Goal: Task Accomplishment & Management: Manage account settings

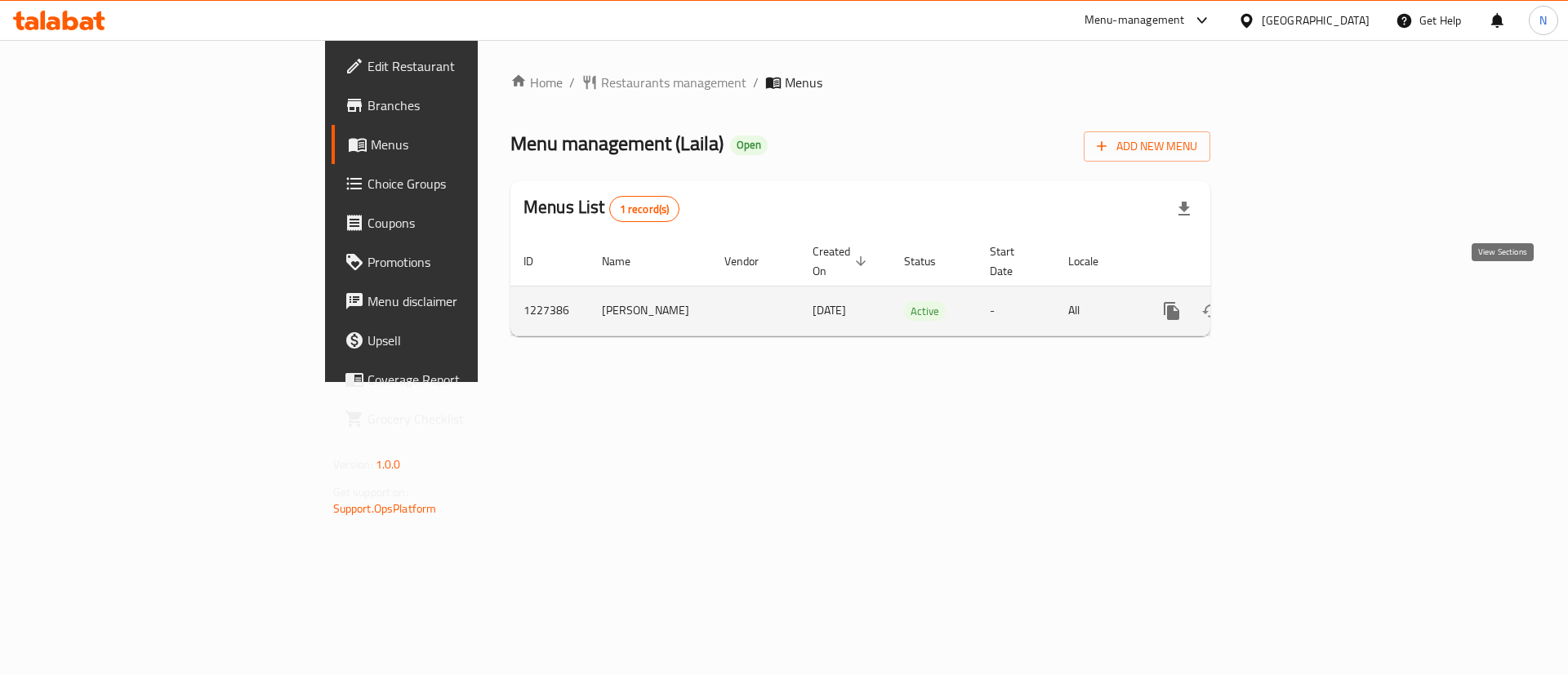
click at [1309, 292] on link "enhanced table" at bounding box center [1288, 311] width 39 height 39
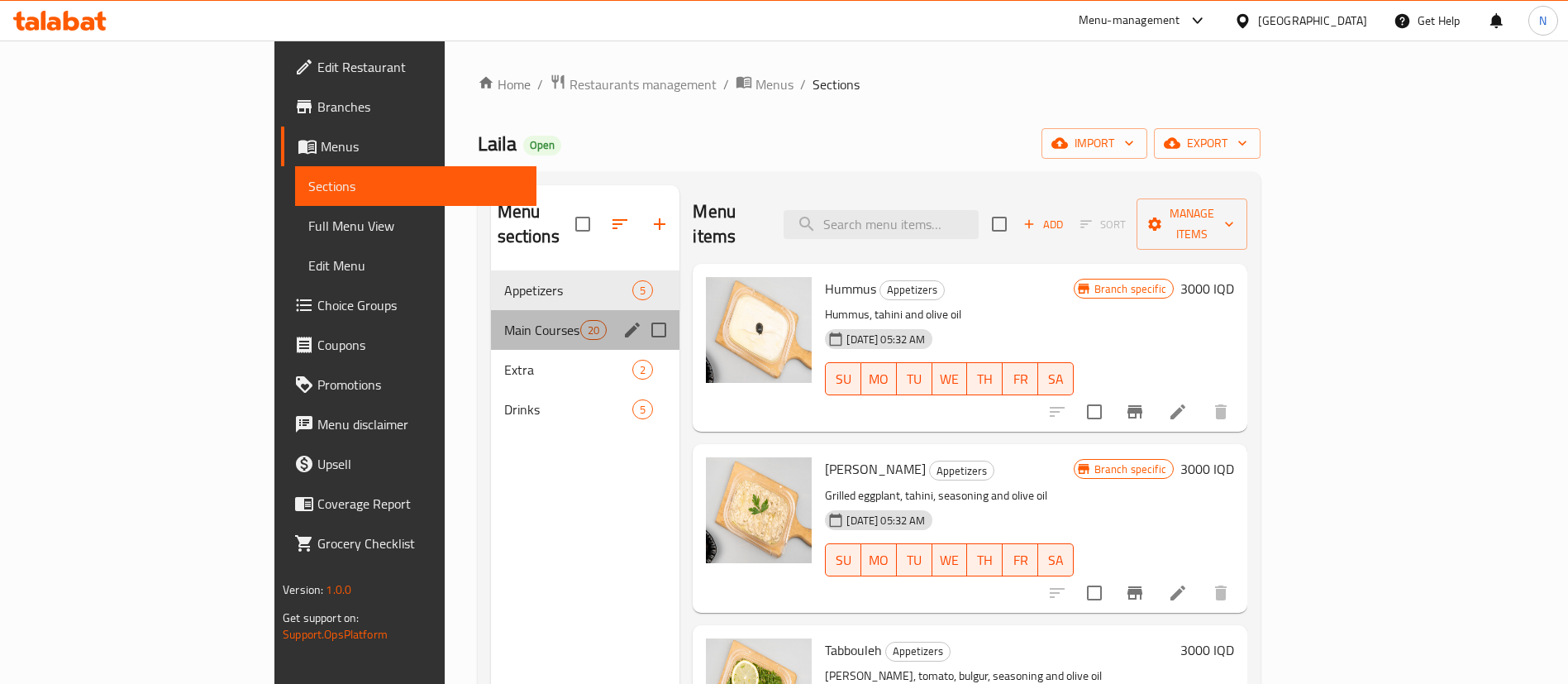
drag, startPoint x: 469, startPoint y: 318, endPoint x: 610, endPoint y: 308, distance: 141.4
click at [491, 318] on div "Main Courses 20" at bounding box center [585, 330] width 189 height 40
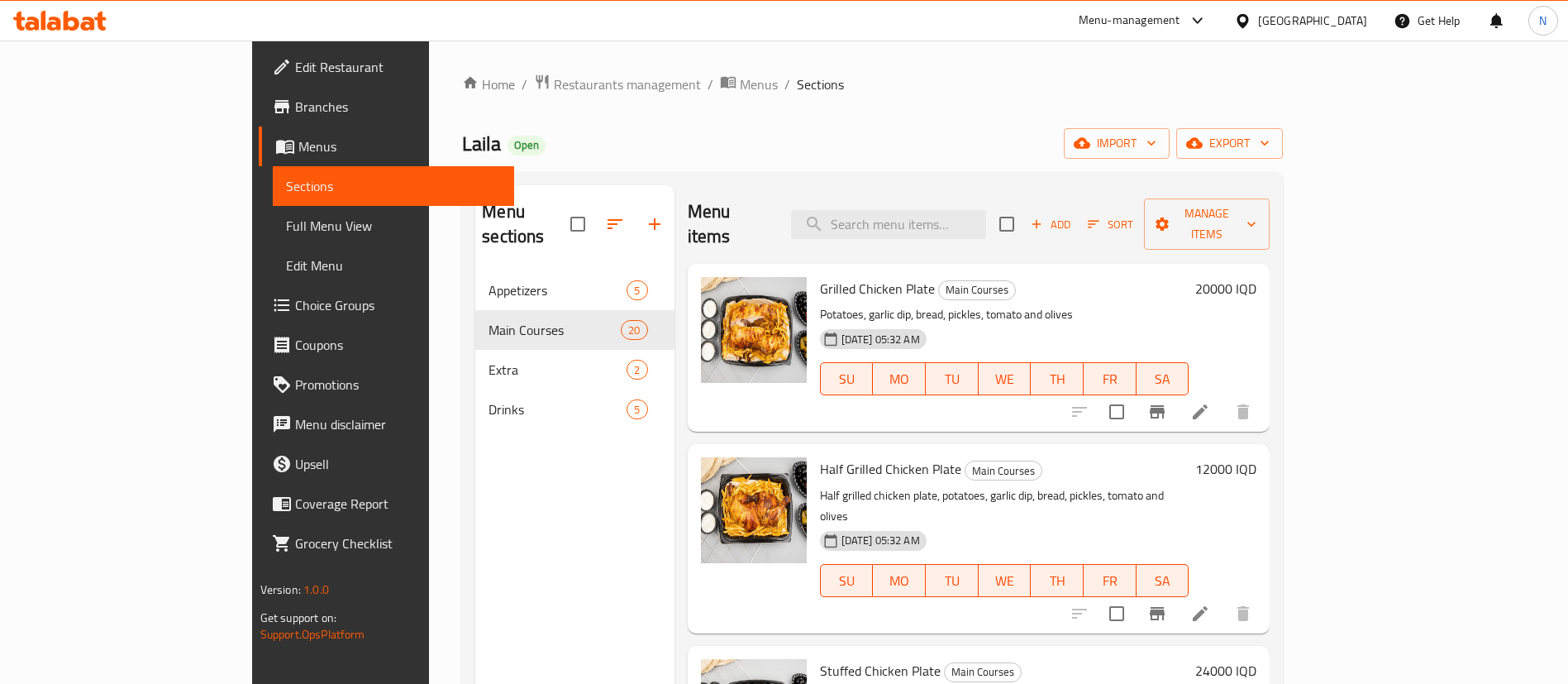
click at [1165, 405] on icon "Branch-specific-item" at bounding box center [1157, 411] width 15 height 13
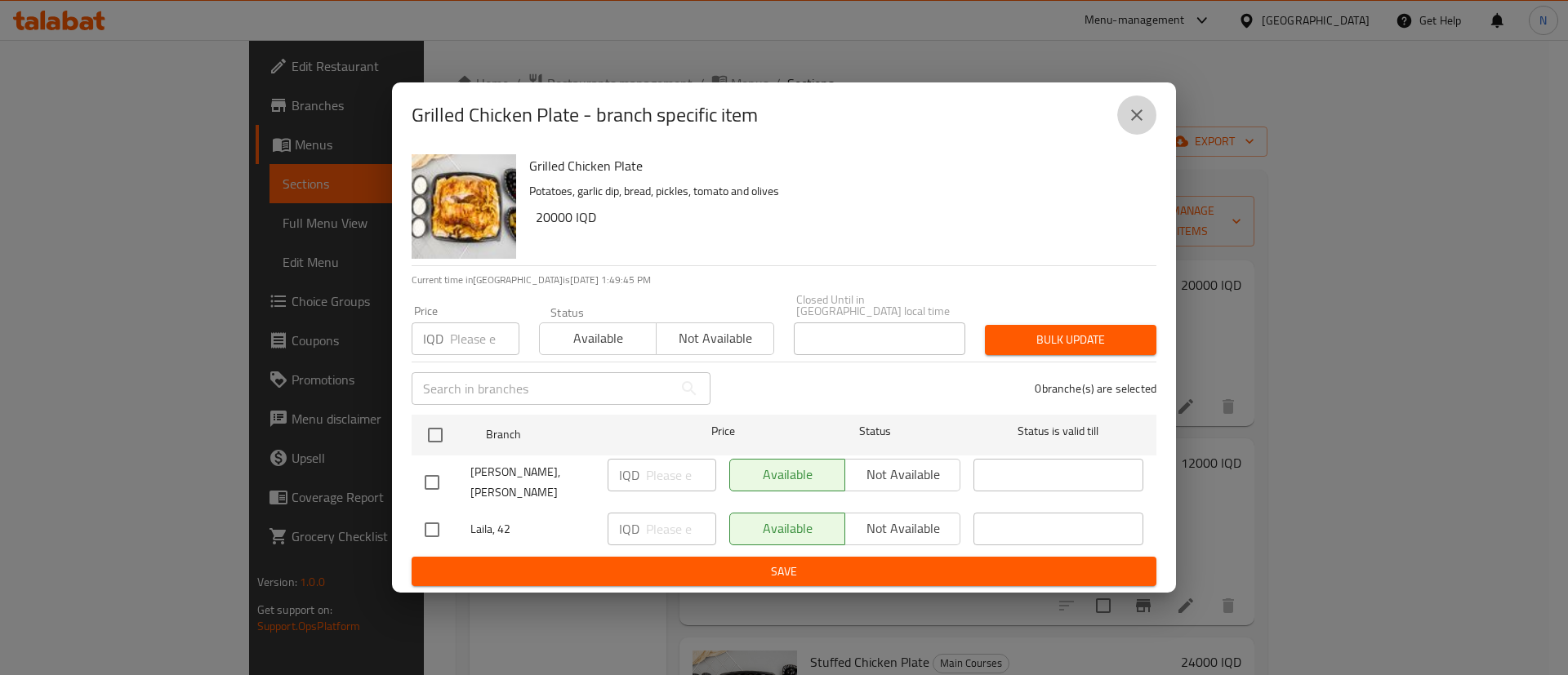
click at [1138, 121] on icon "close" at bounding box center [1136, 115] width 11 height 11
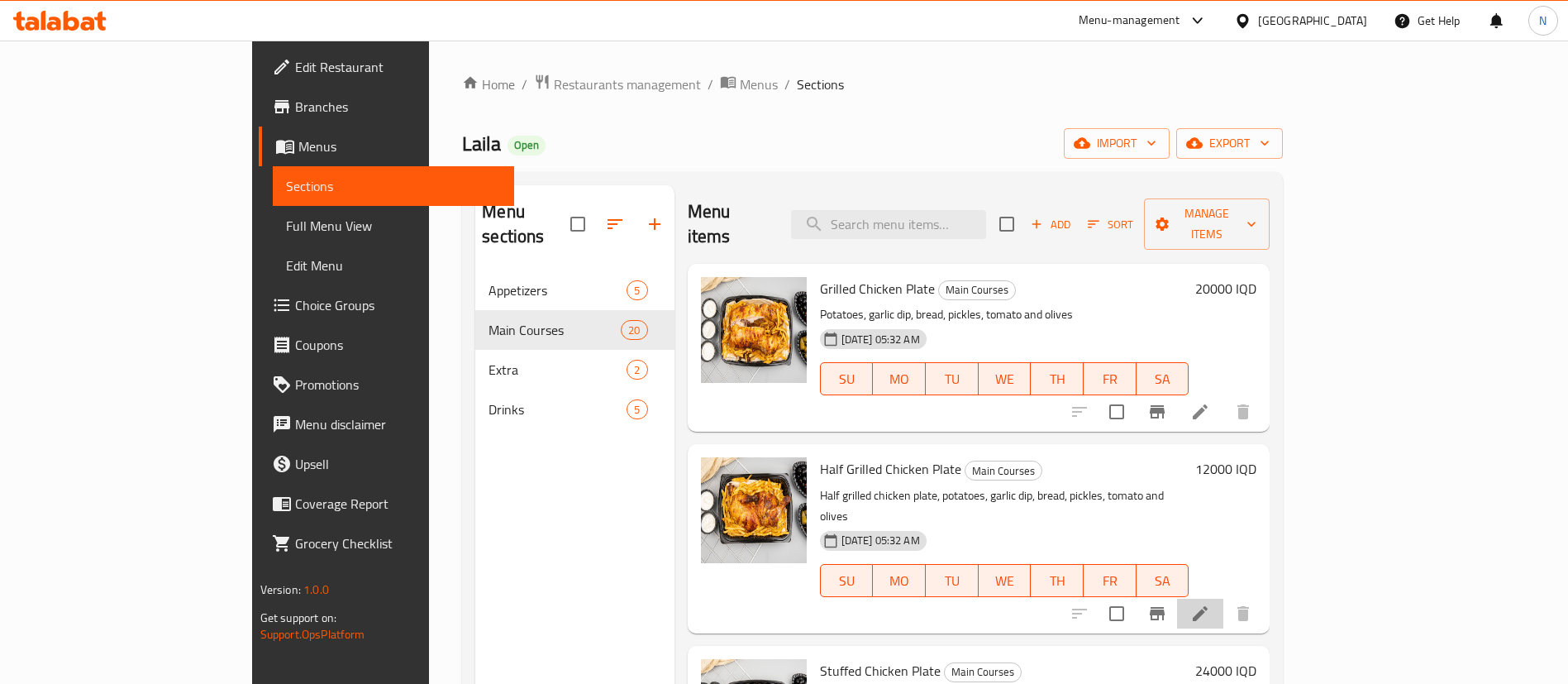
click at [1223, 599] on li at bounding box center [1200, 614] width 47 height 30
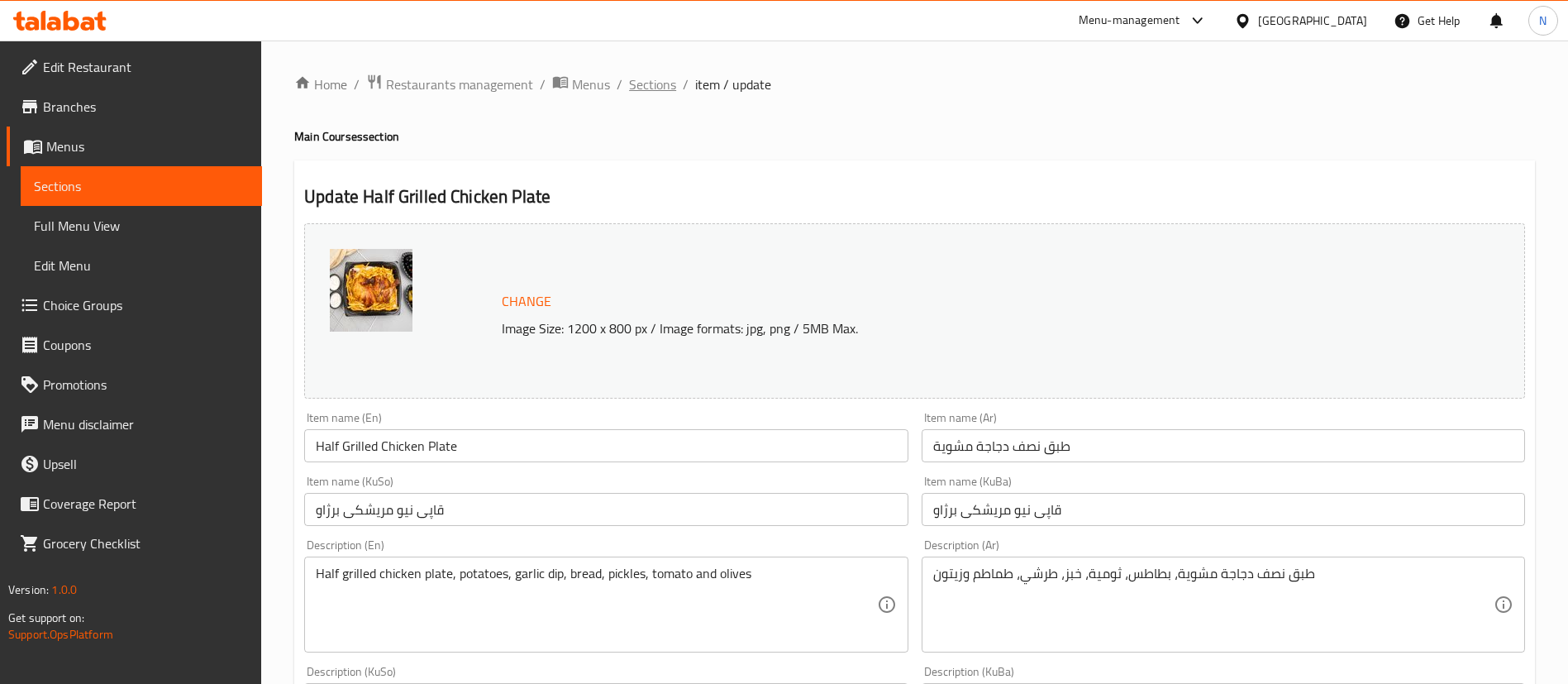
click at [654, 90] on span "Sections" at bounding box center [653, 84] width 47 height 20
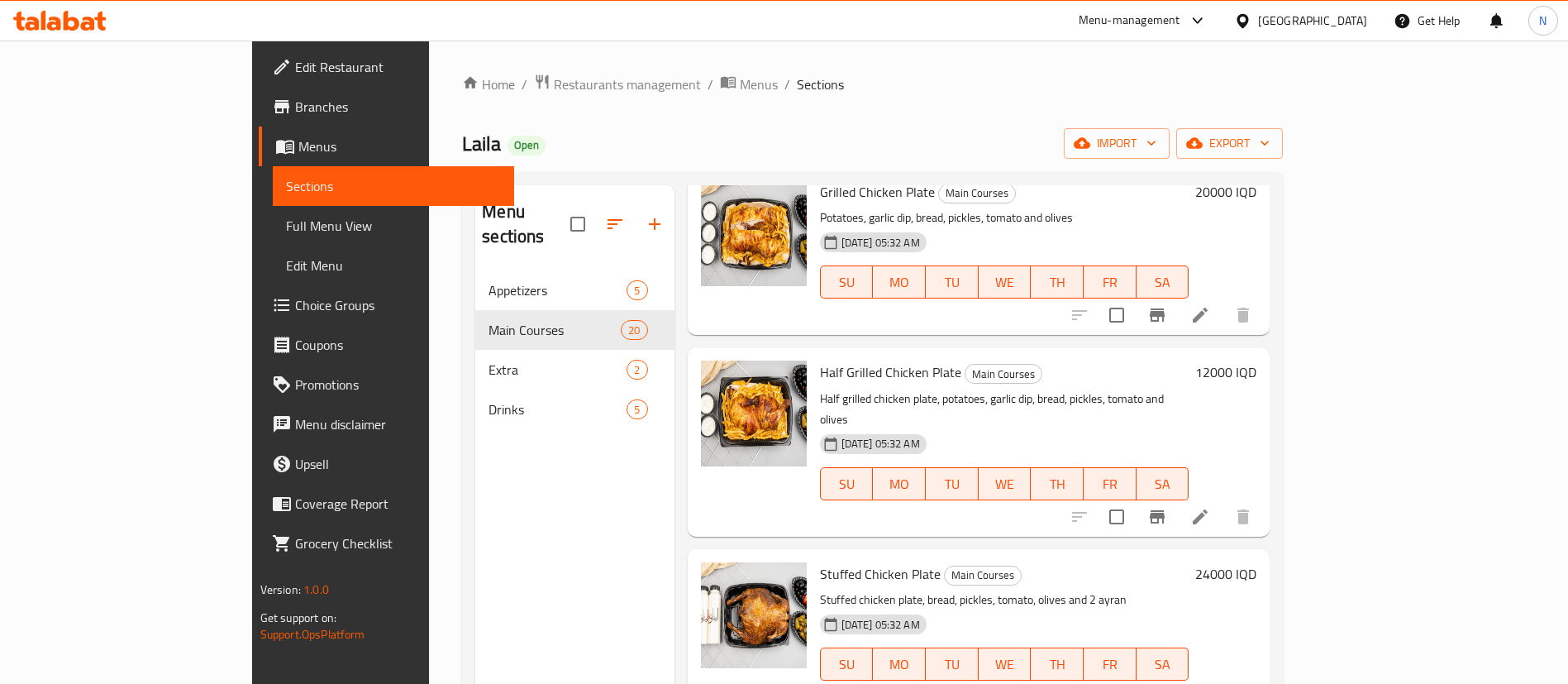
scroll to position [99, 0]
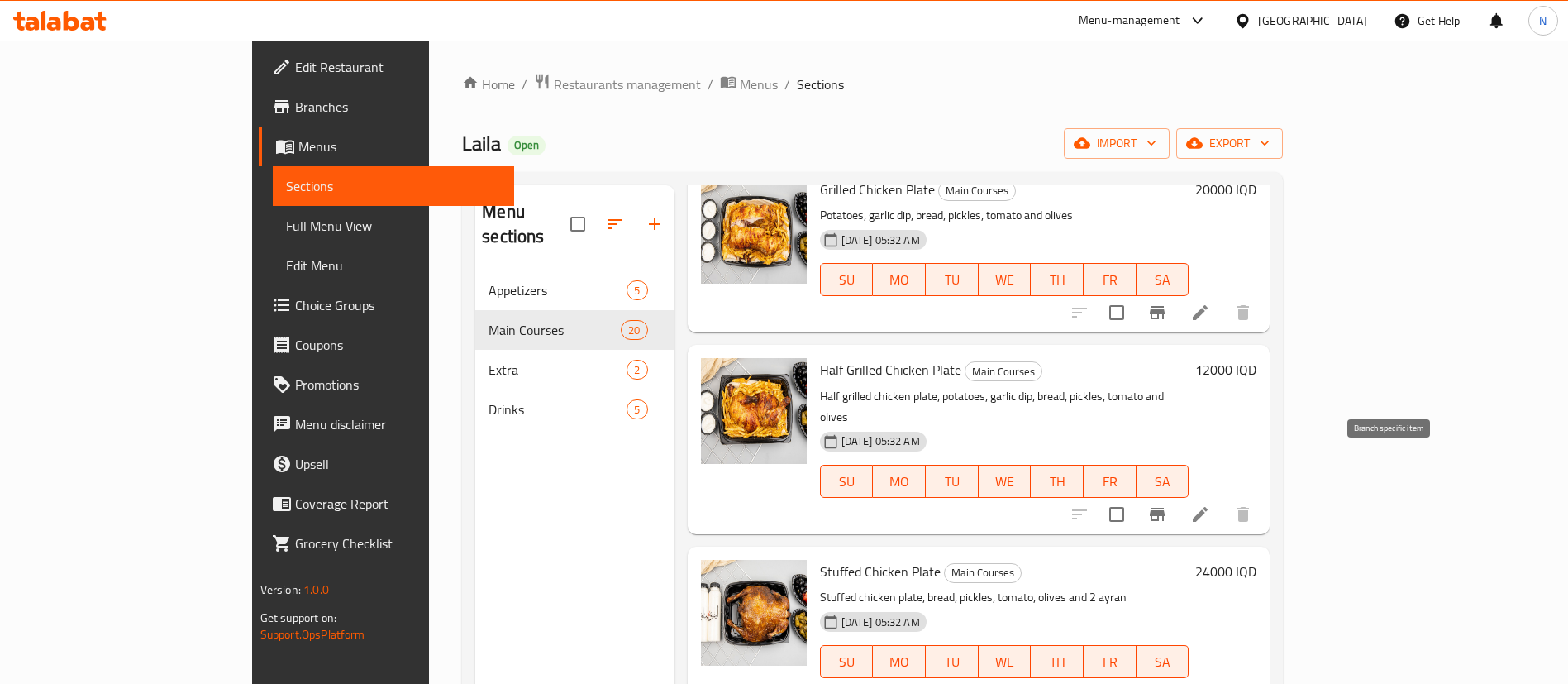
click at [1165, 507] on icon "Branch-specific-item" at bounding box center [1157, 513] width 15 height 13
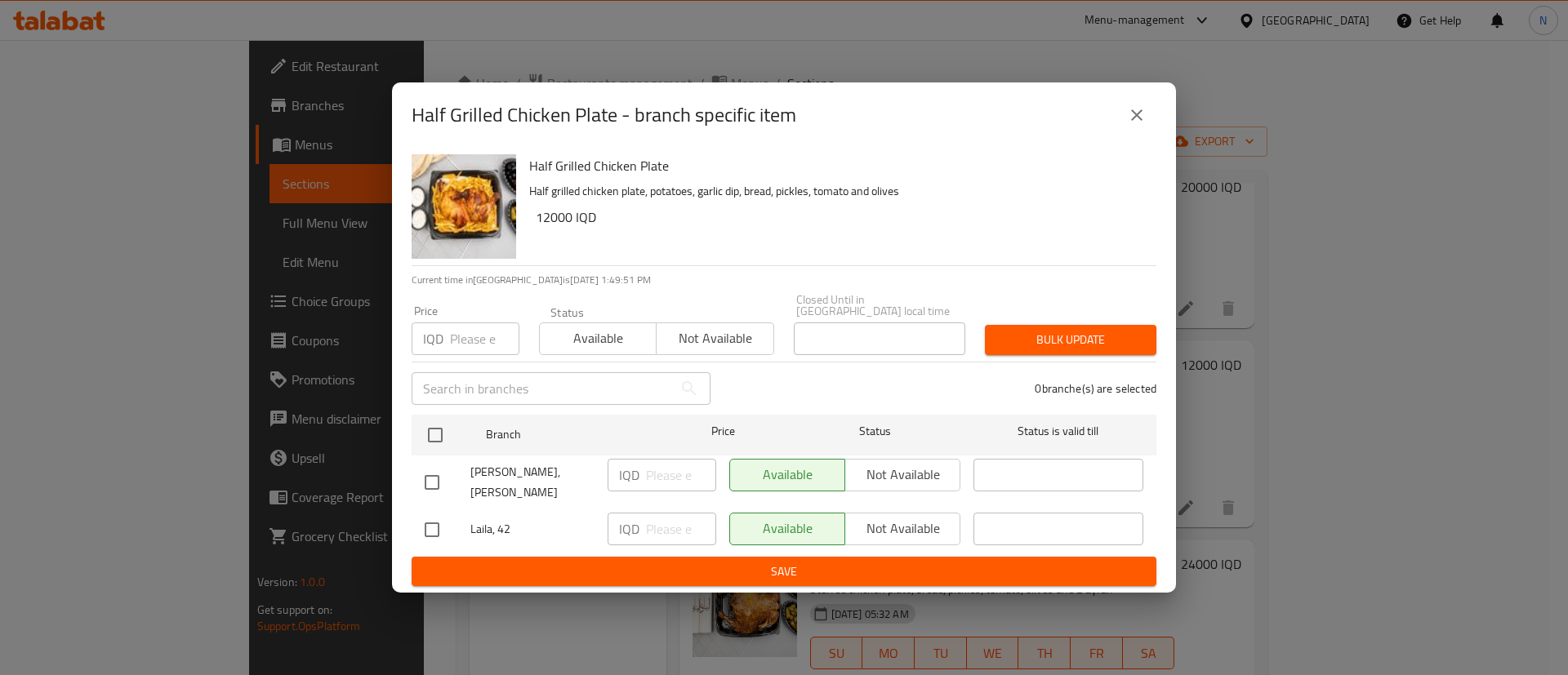
click at [1136, 121] on icon "close" at bounding box center [1136, 115] width 11 height 11
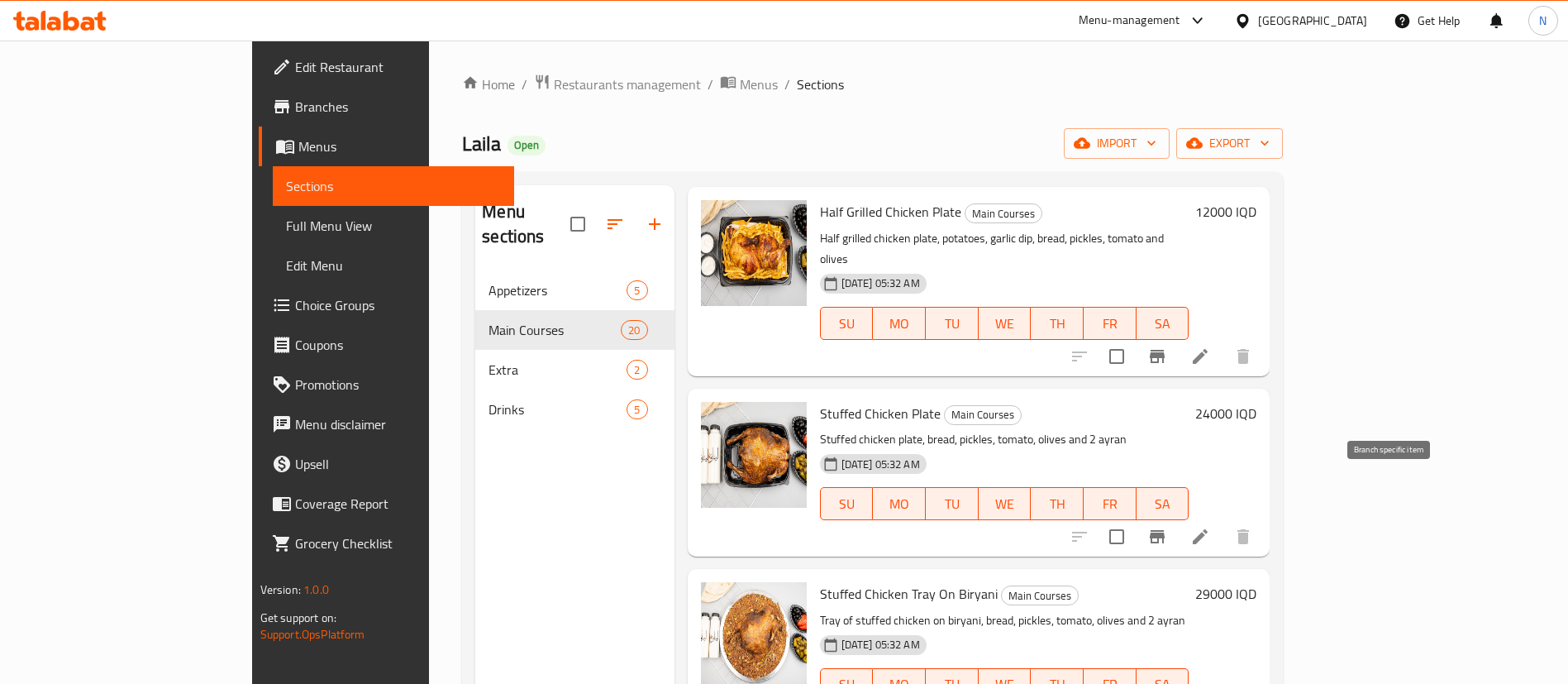
scroll to position [258, 0]
click at [1167, 526] on icon "Branch-specific-item" at bounding box center [1157, 535] width 20 height 20
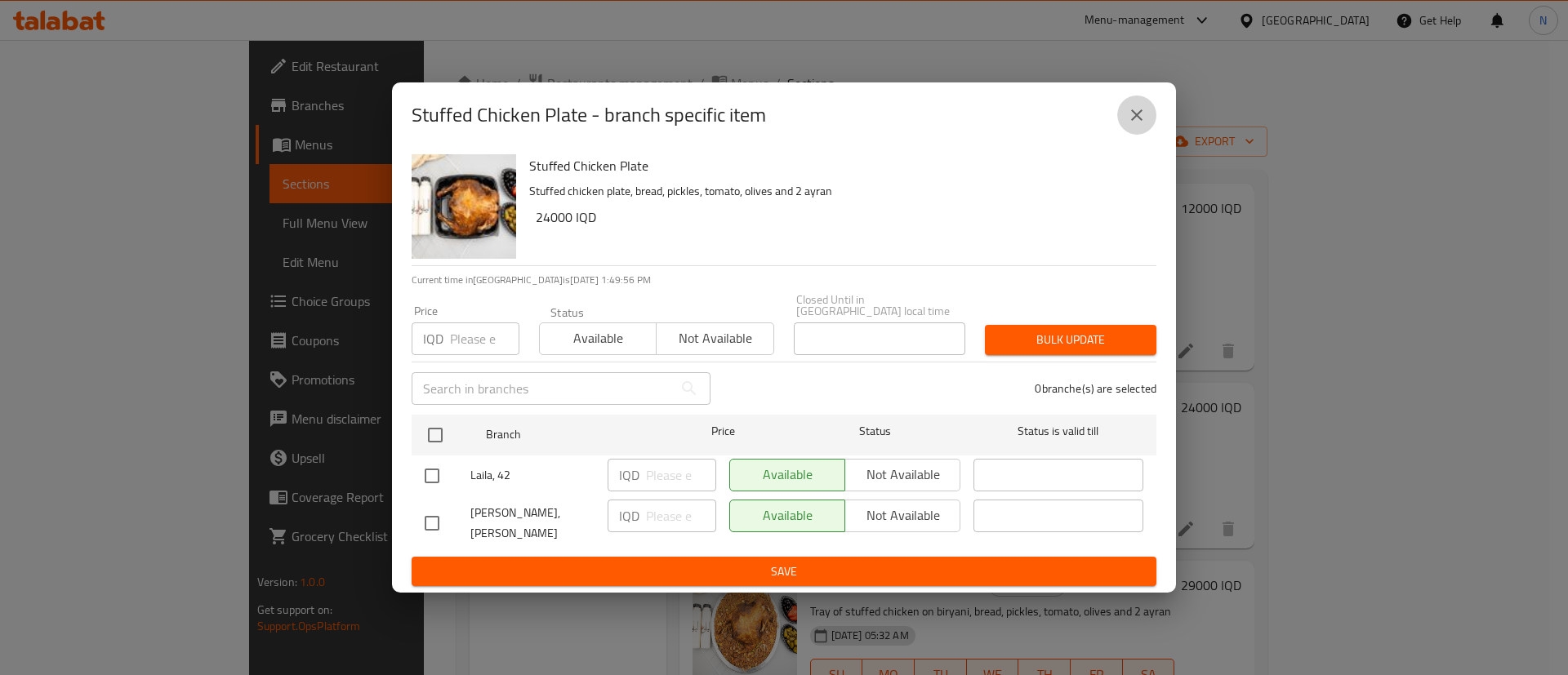
click at [1143, 121] on icon "close" at bounding box center [1136, 115] width 20 height 20
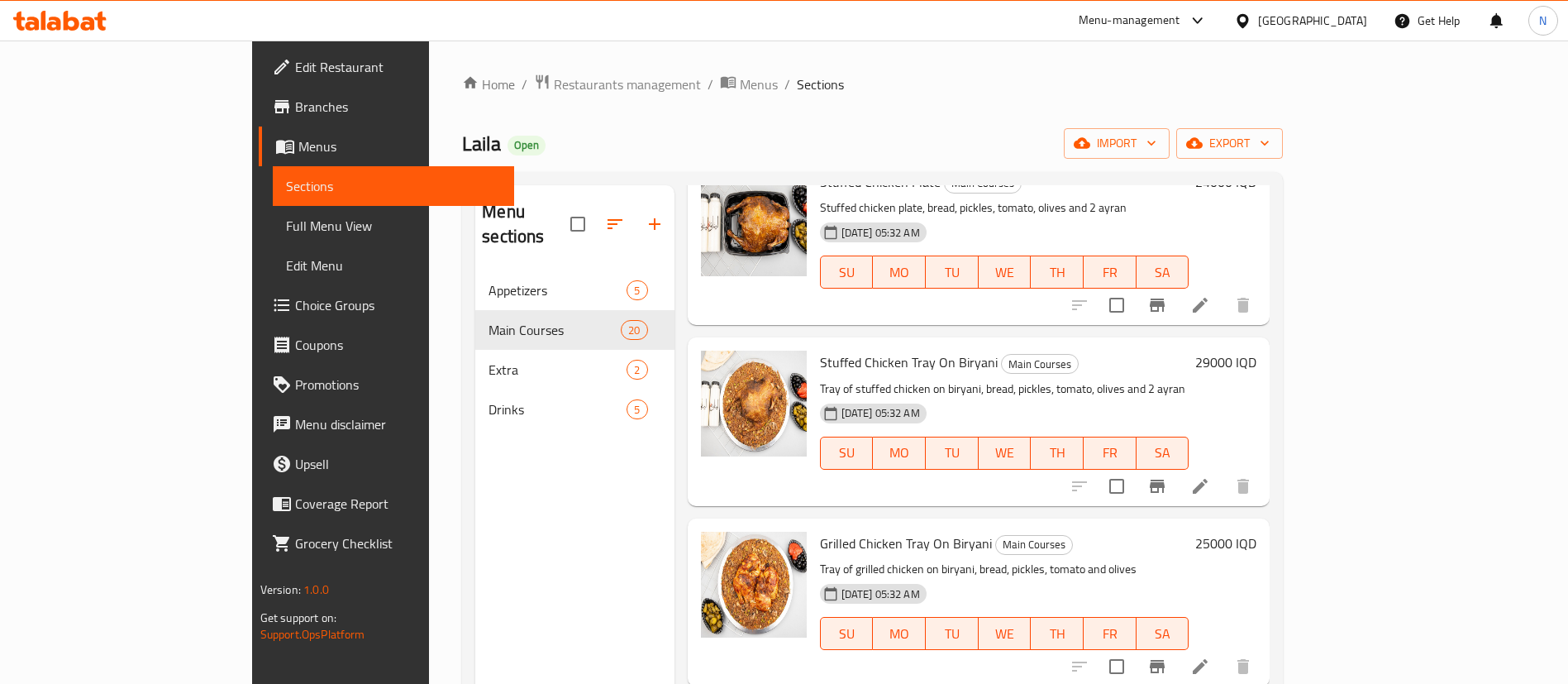
scroll to position [491, 0]
click at [1167, 475] on icon "Branch-specific-item" at bounding box center [1157, 484] width 20 height 20
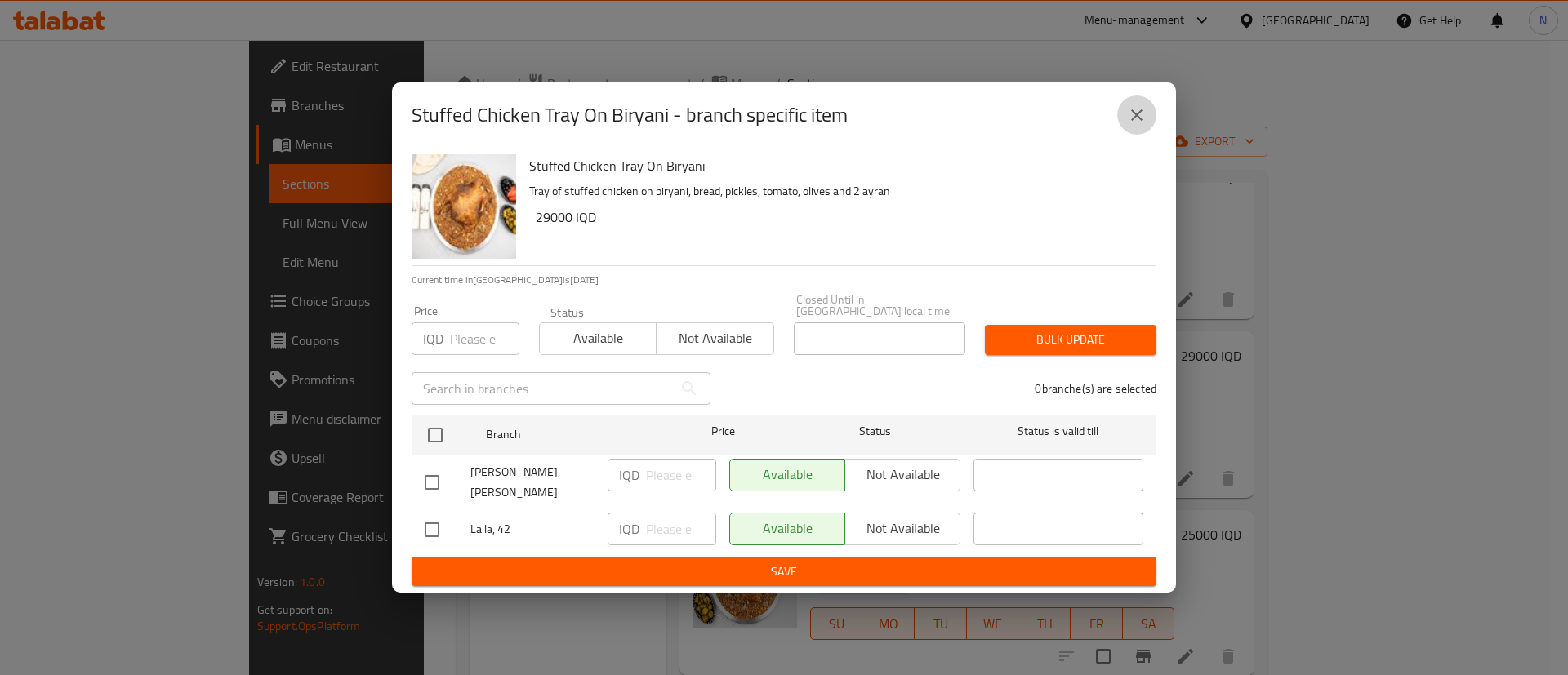
click at [1128, 125] on icon "close" at bounding box center [1136, 115] width 20 height 20
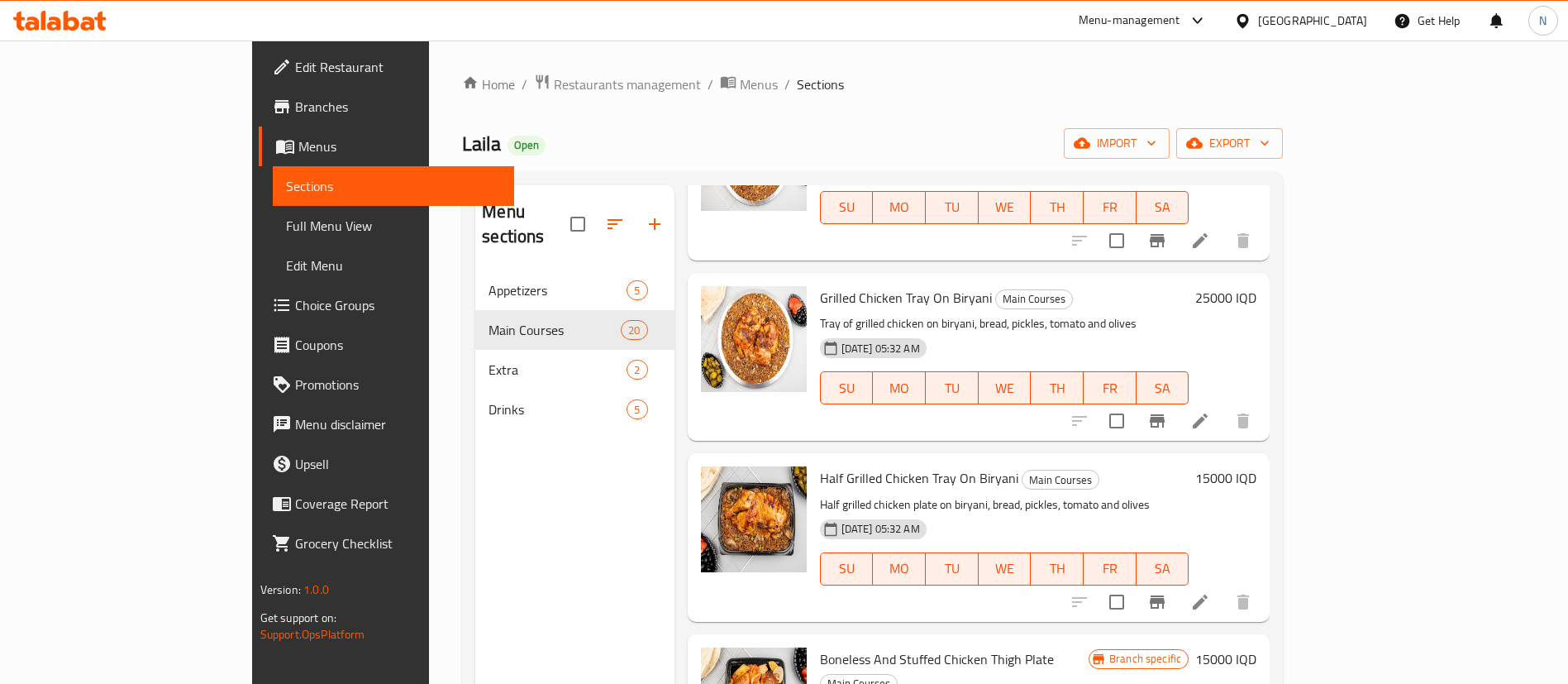
scroll to position [752, 0]
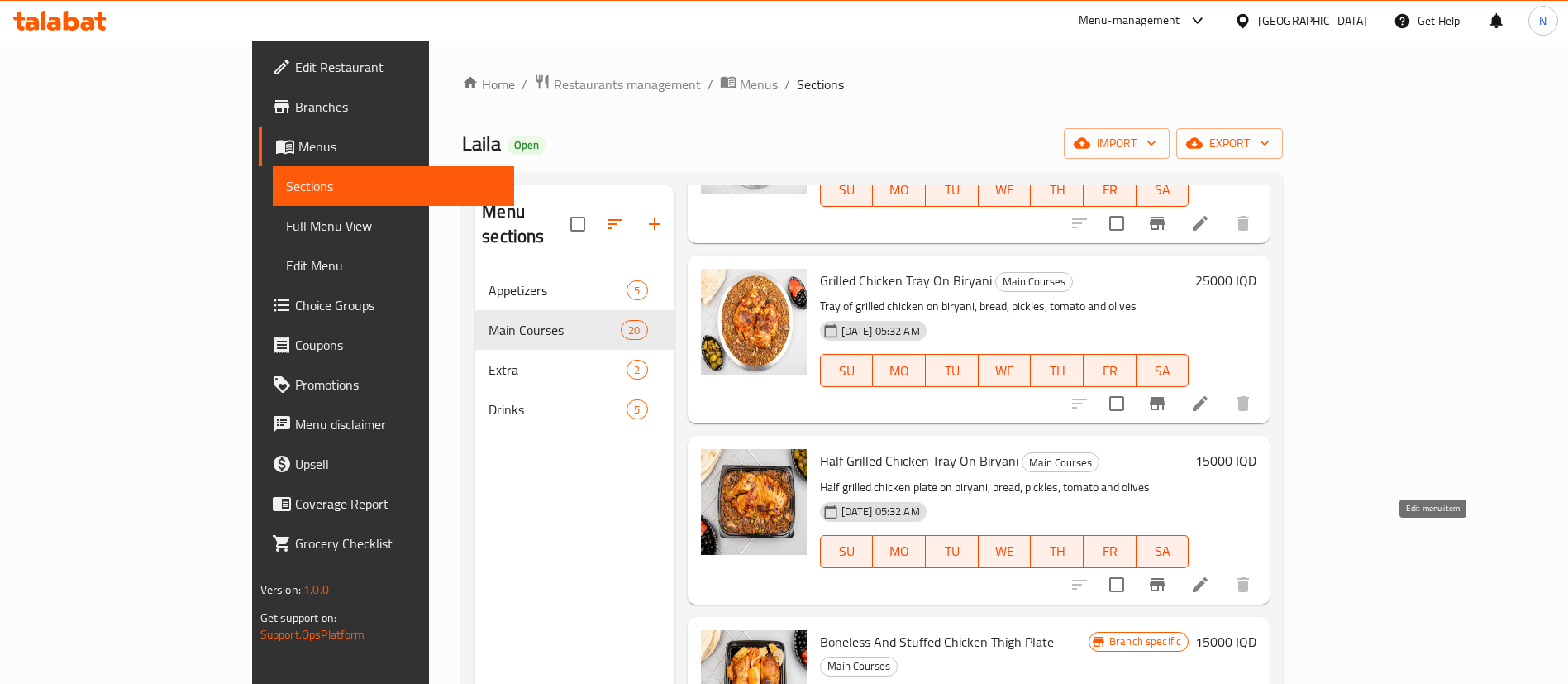
click at [1210, 575] on icon at bounding box center [1200, 585] width 20 height 20
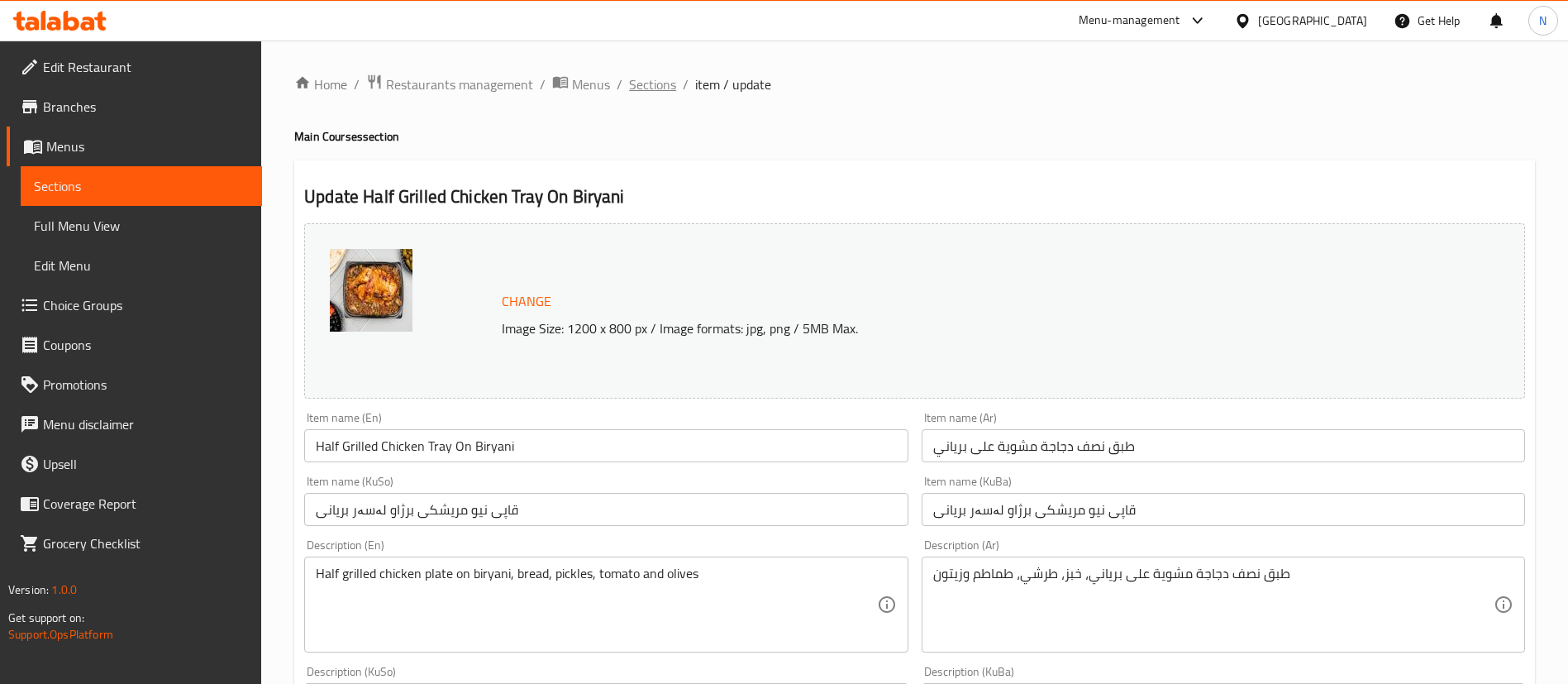
click at [655, 84] on span "Sections" at bounding box center [653, 84] width 47 height 20
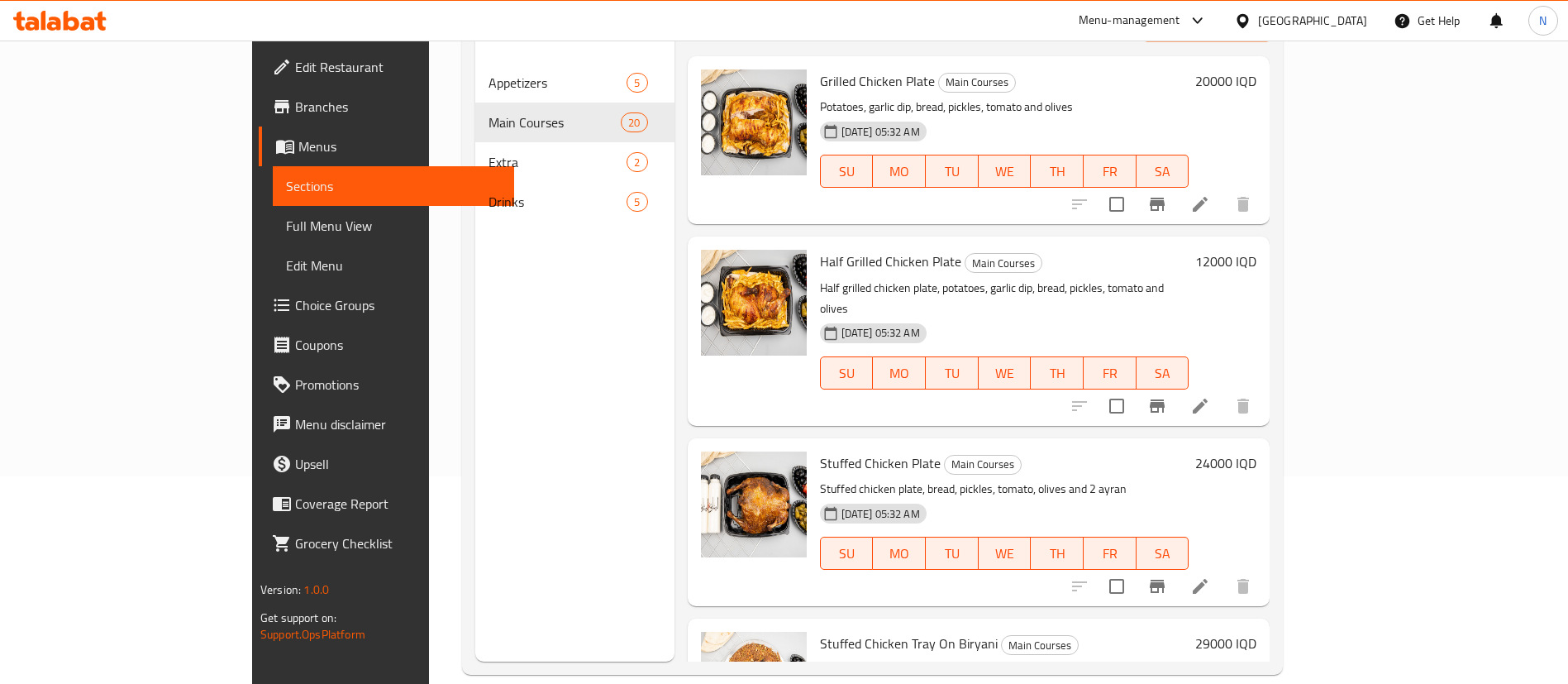
scroll to position [231, 0]
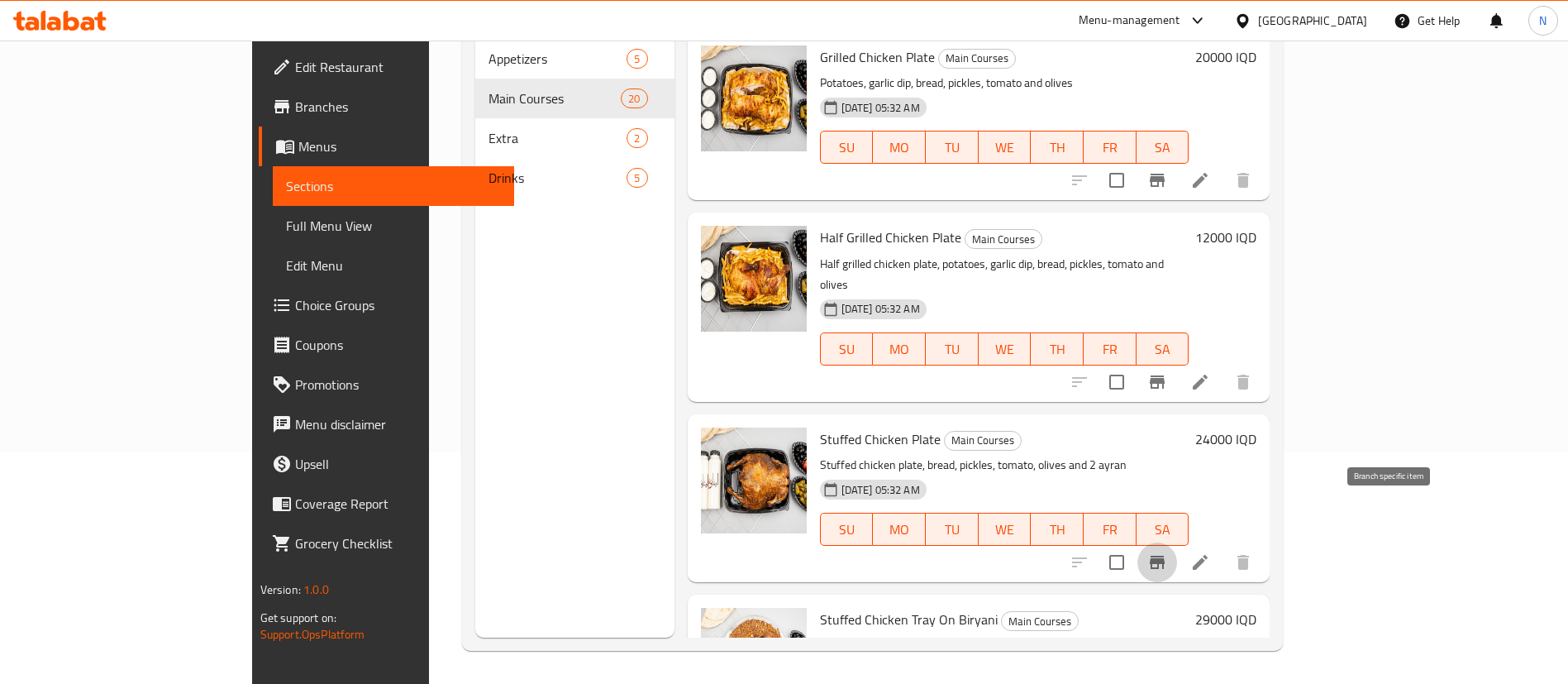
click at [1167, 552] on icon "Branch-specific-item" at bounding box center [1157, 562] width 20 height 20
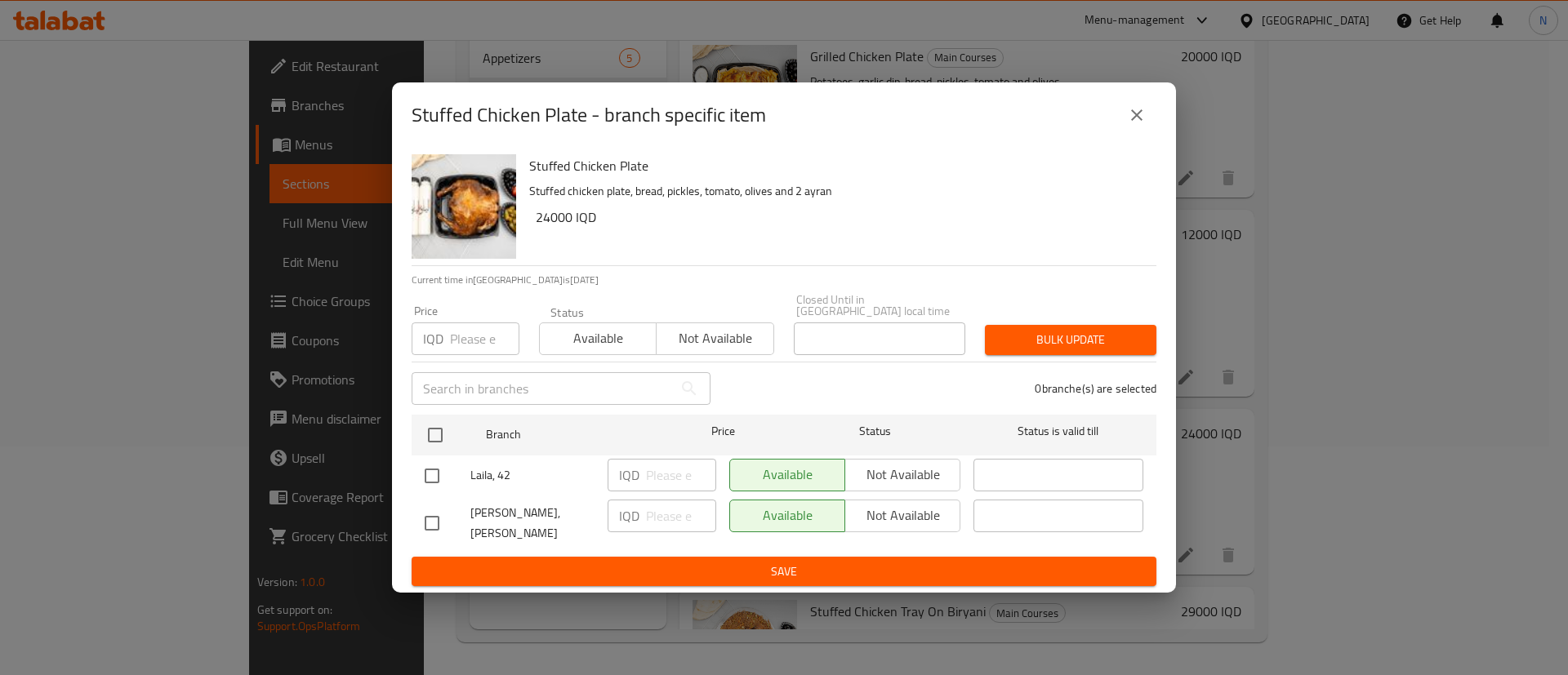
click at [1135, 110] on button "close" at bounding box center [1136, 115] width 39 height 39
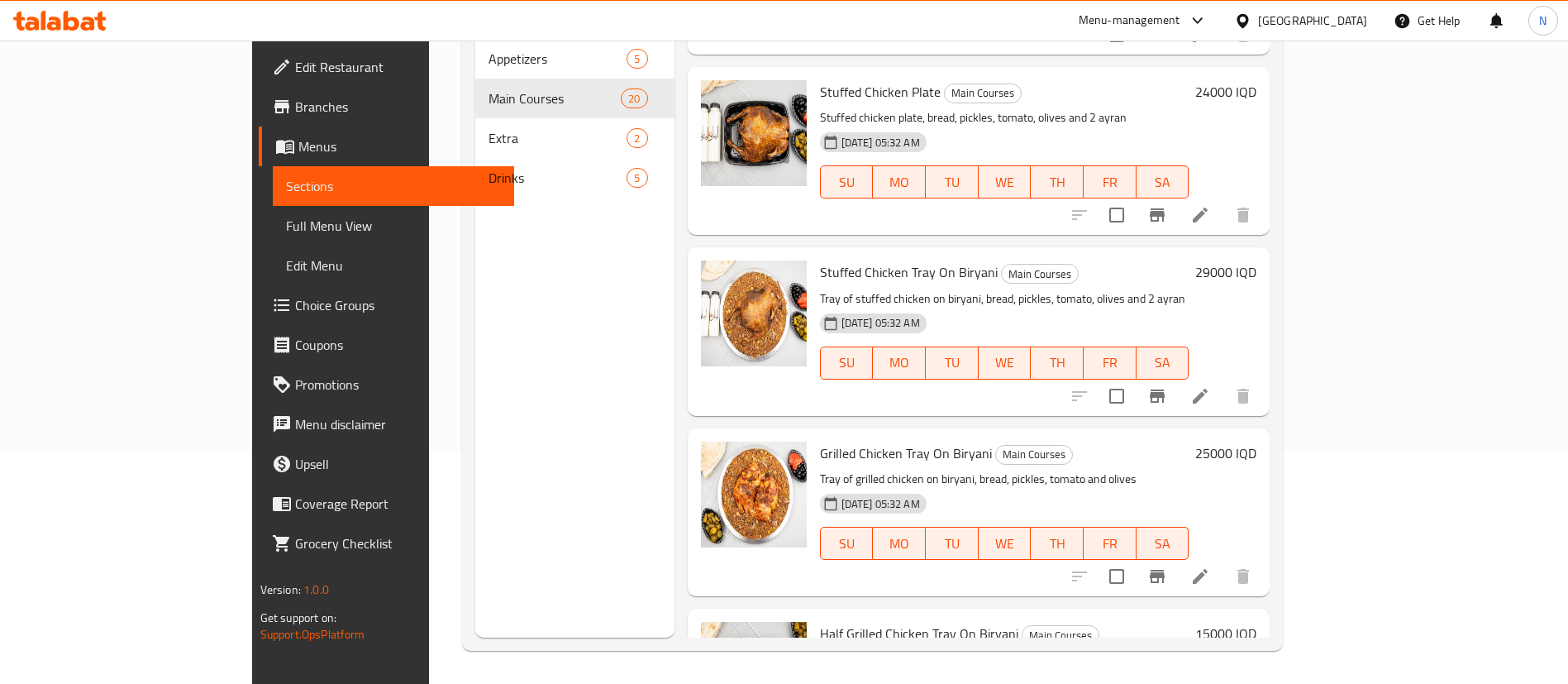
scroll to position [350, 0]
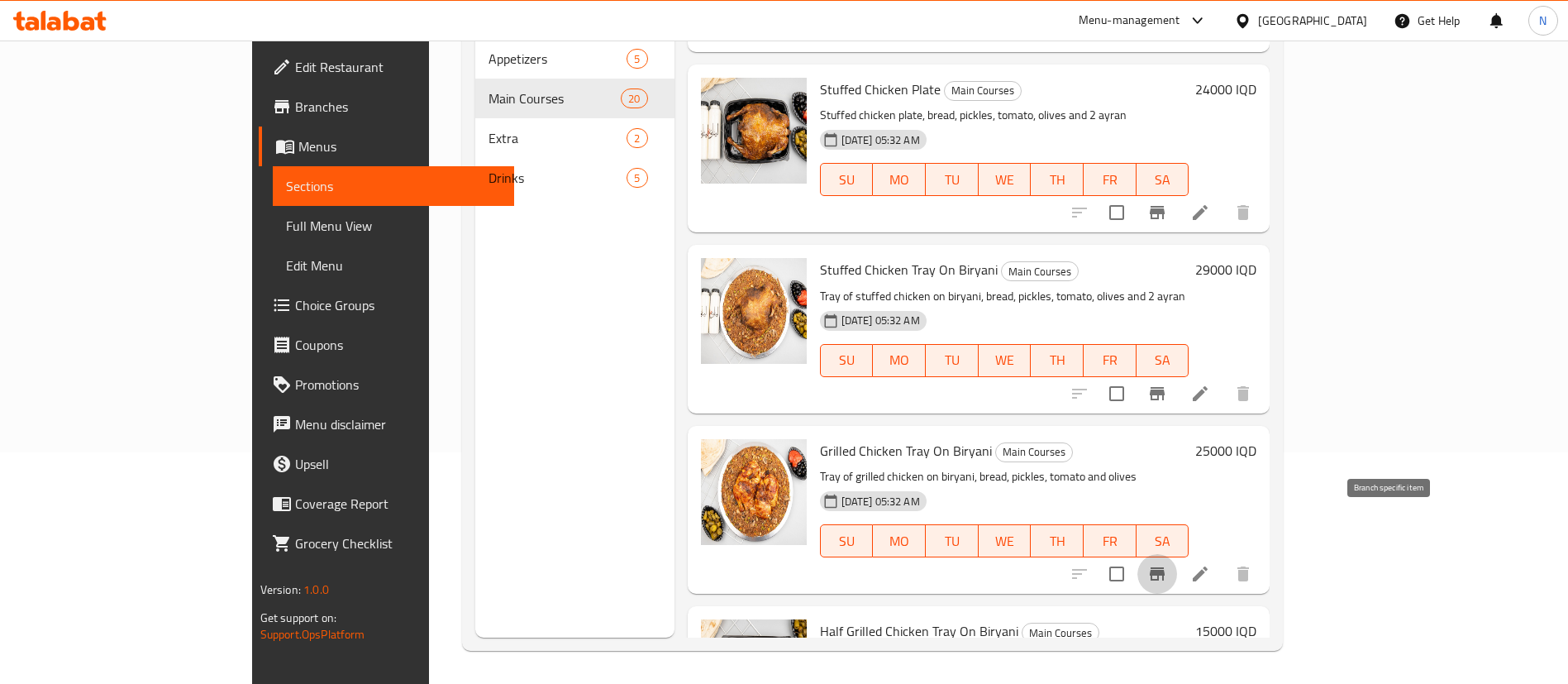
click at [1165, 567] on icon "Branch-specific-item" at bounding box center [1157, 573] width 15 height 13
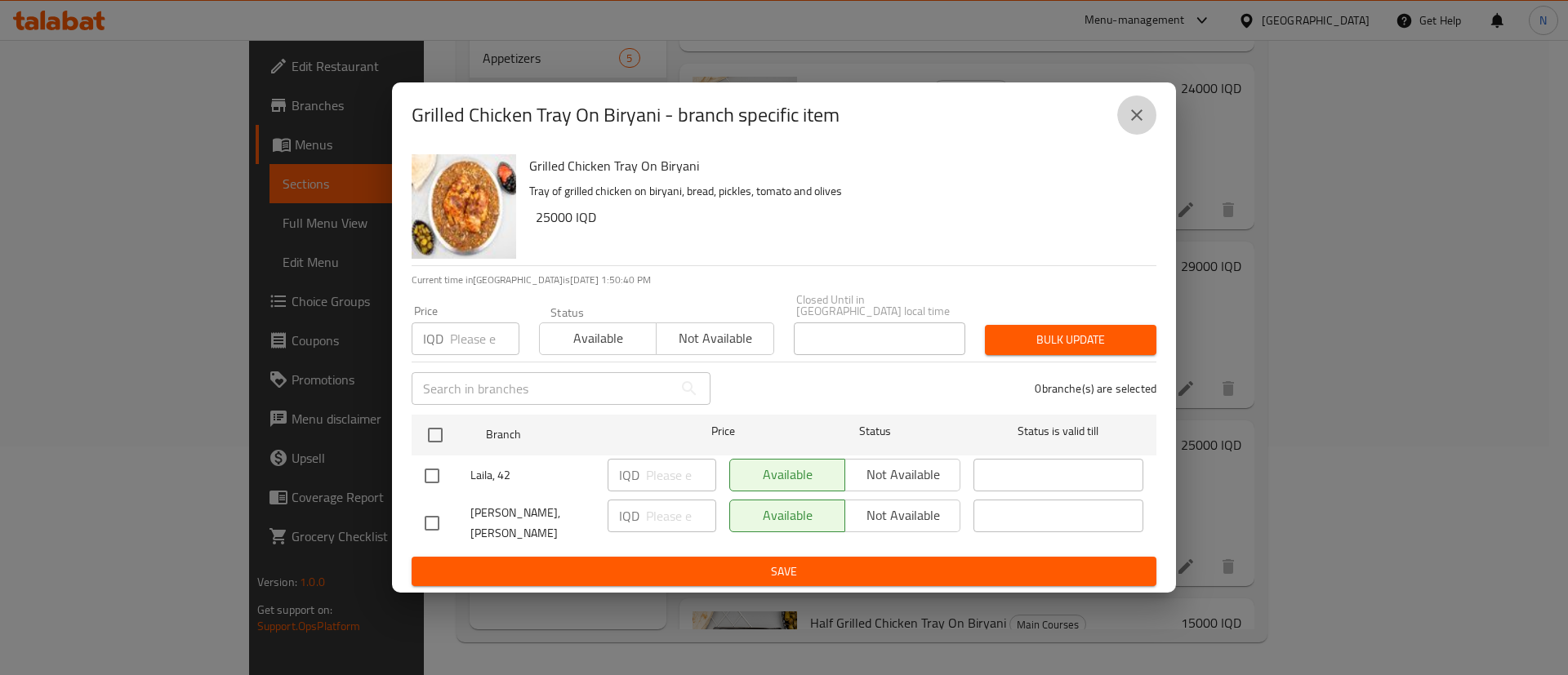
click at [1136, 121] on icon "close" at bounding box center [1136, 115] width 11 height 11
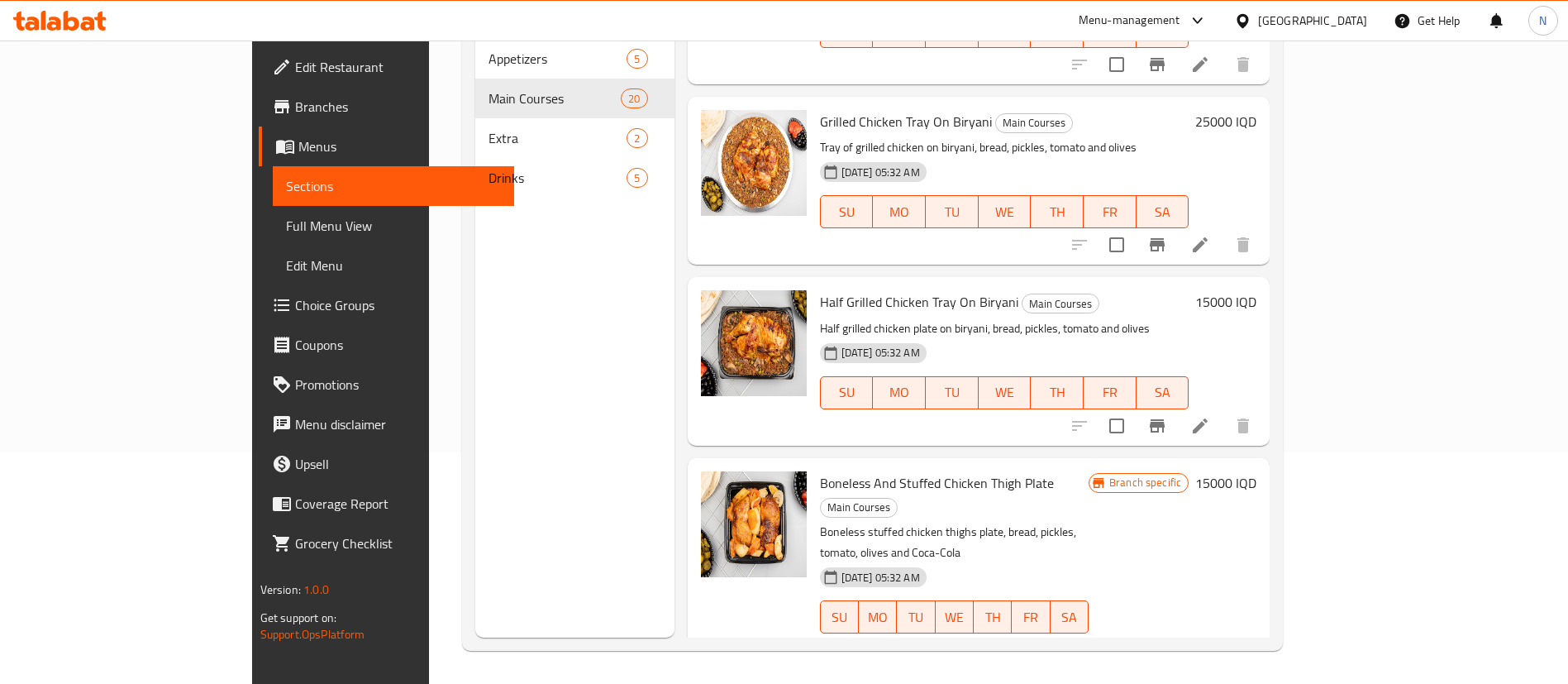
scroll to position [680, 0]
click at [1210, 639] on icon at bounding box center [1200, 649] width 20 height 20
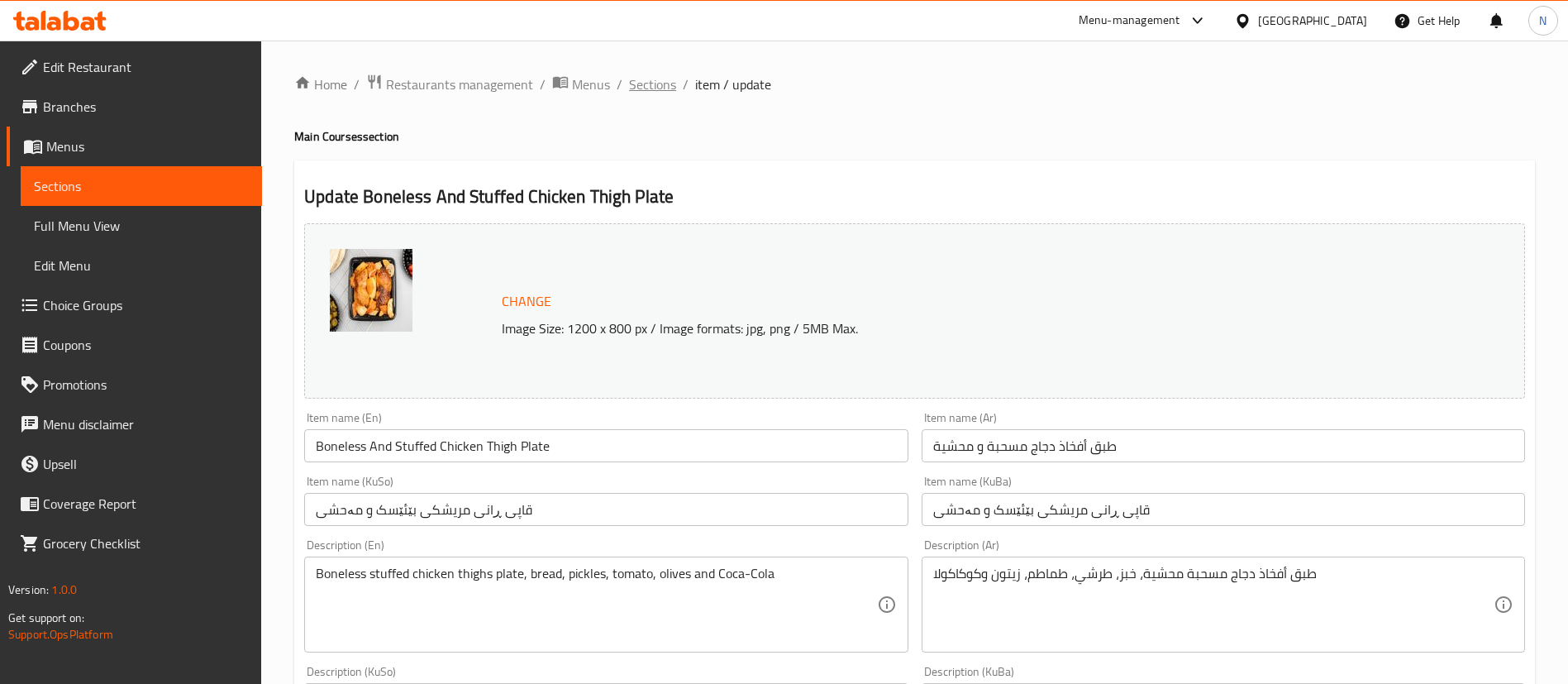
click at [665, 84] on span "Sections" at bounding box center [653, 84] width 47 height 20
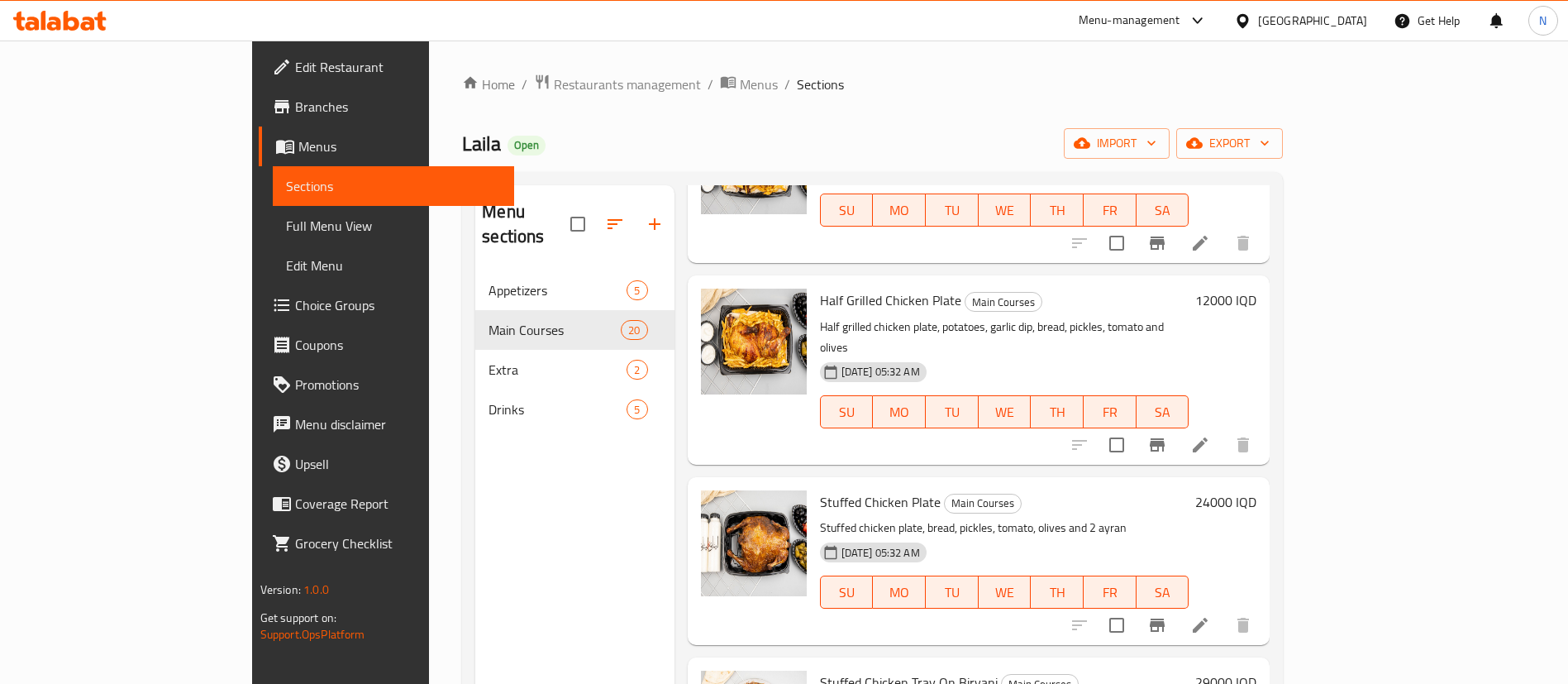
scroll to position [171, 0]
click at [1167, 614] on icon "Branch-specific-item" at bounding box center [1157, 623] width 20 height 20
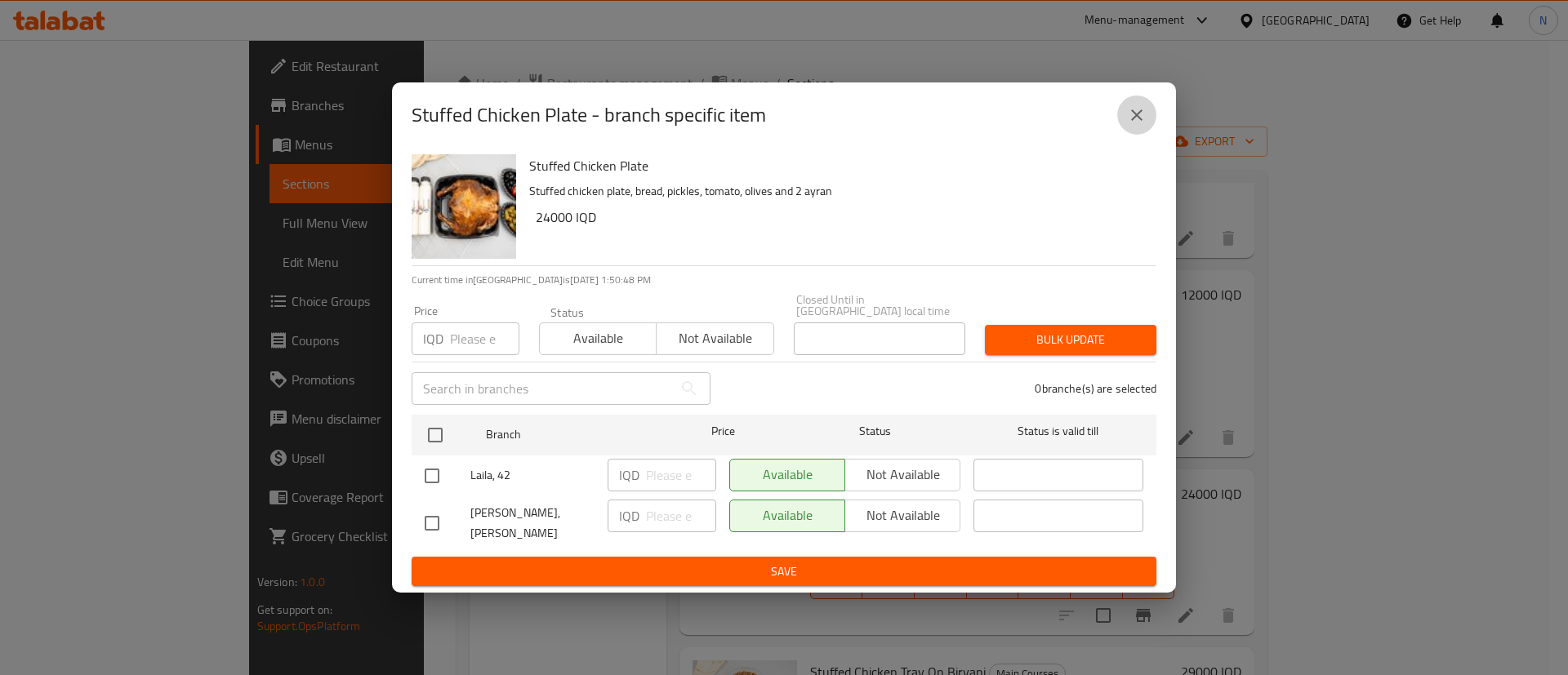
click at [1133, 134] on button "close" at bounding box center [1136, 115] width 39 height 39
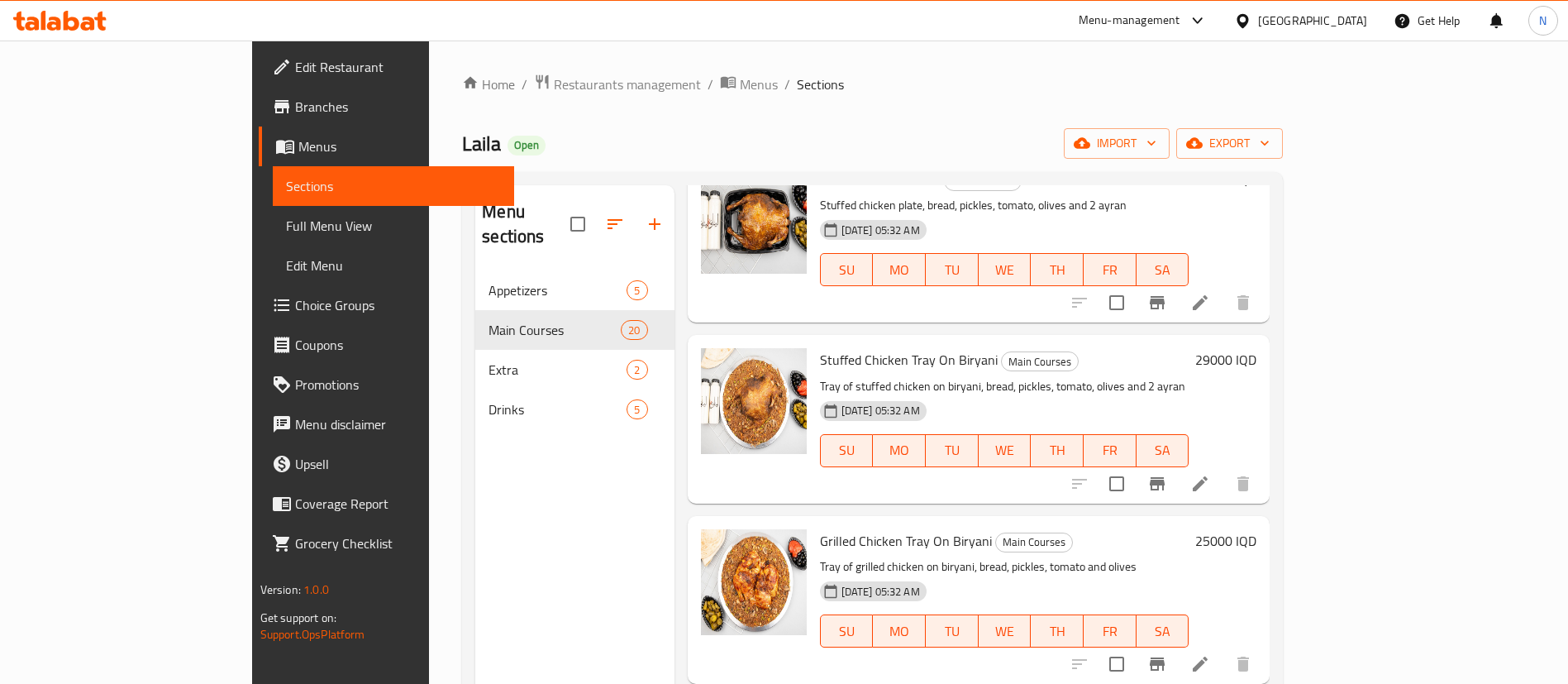
scroll to position [577, 0]
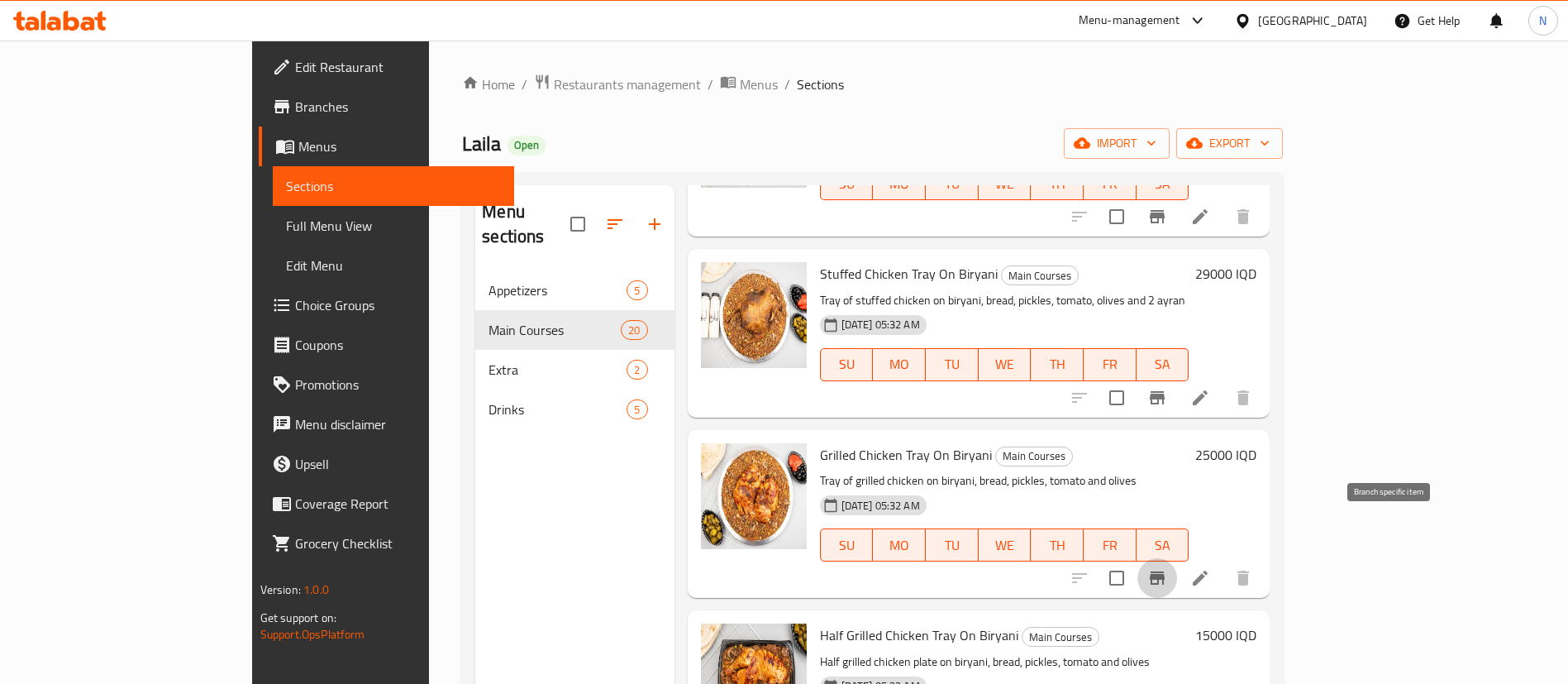
click at [1165, 571] on icon "Branch-specific-item" at bounding box center [1157, 578] width 15 height 13
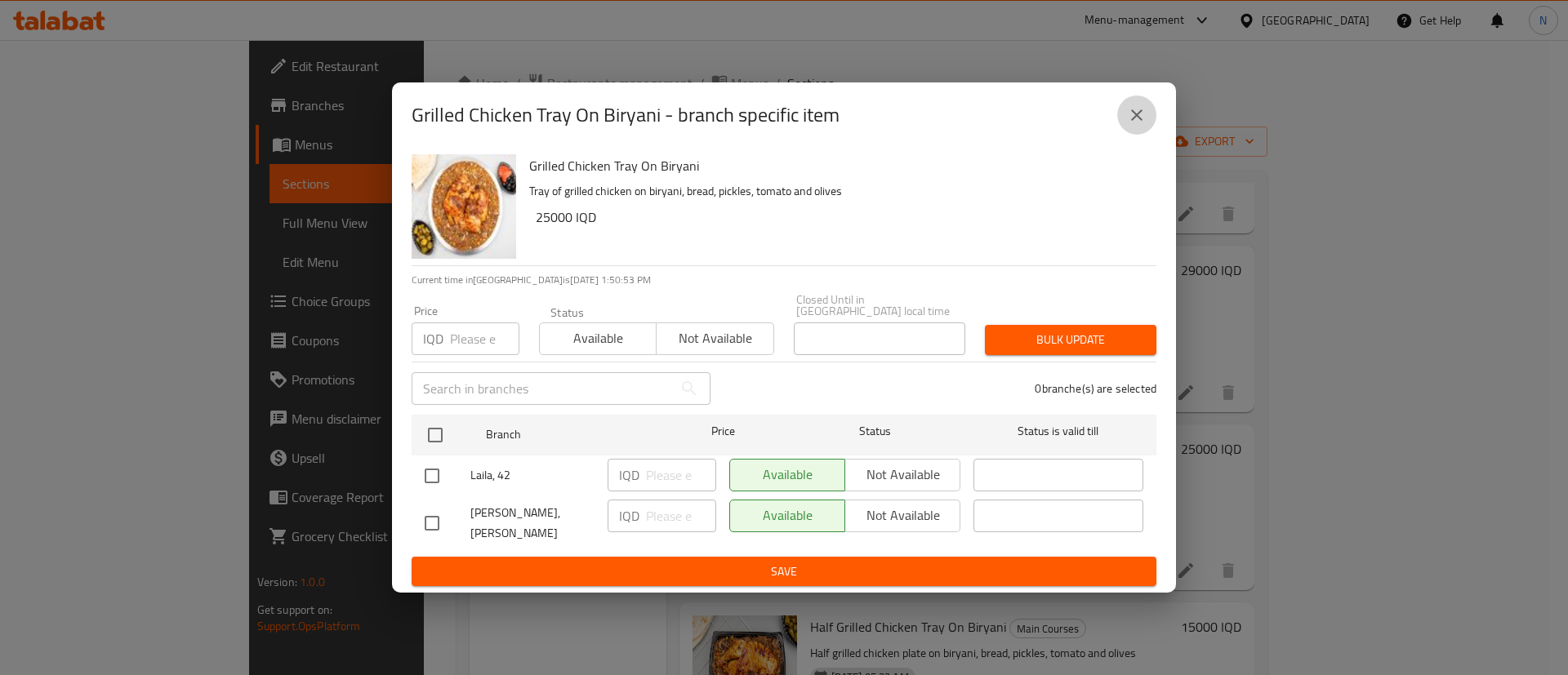
click at [1118, 123] on button "close" at bounding box center [1136, 115] width 39 height 39
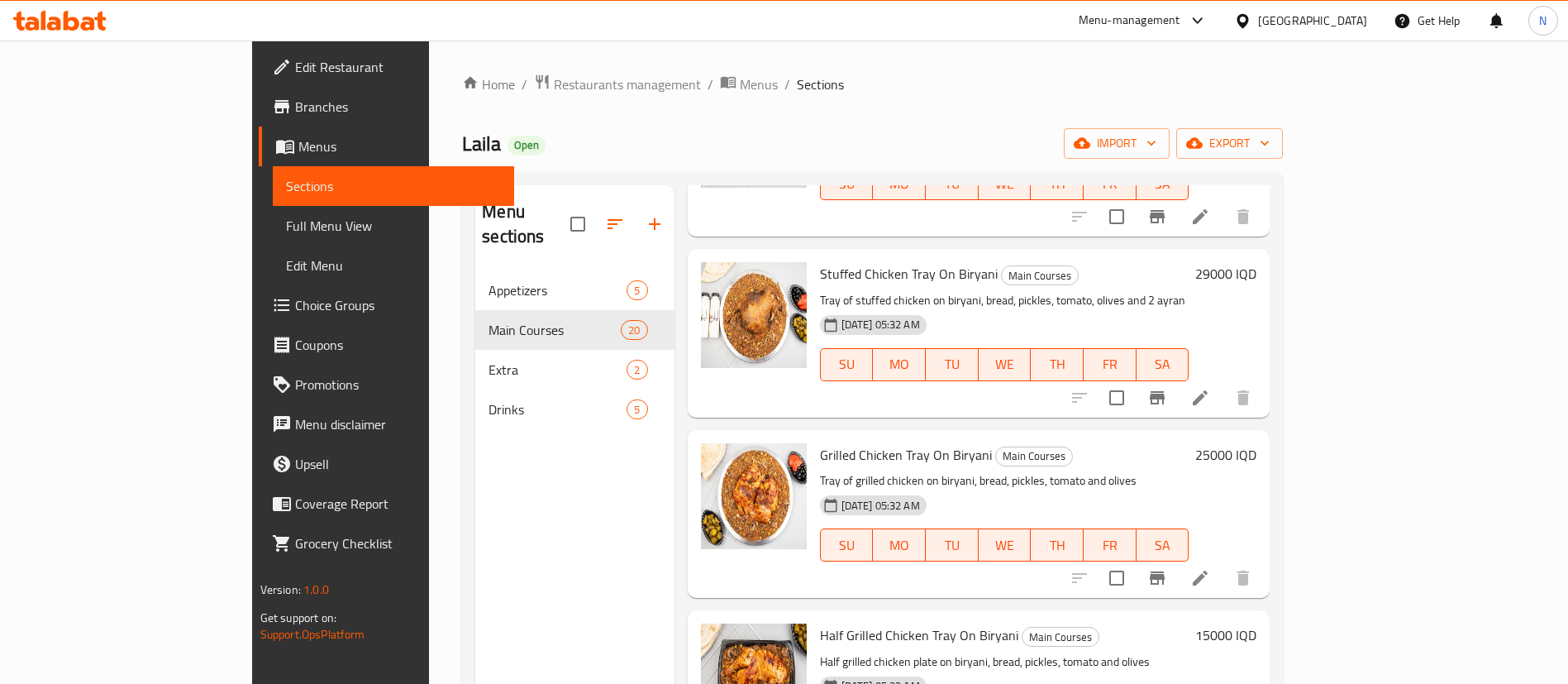
scroll to position [231, 0]
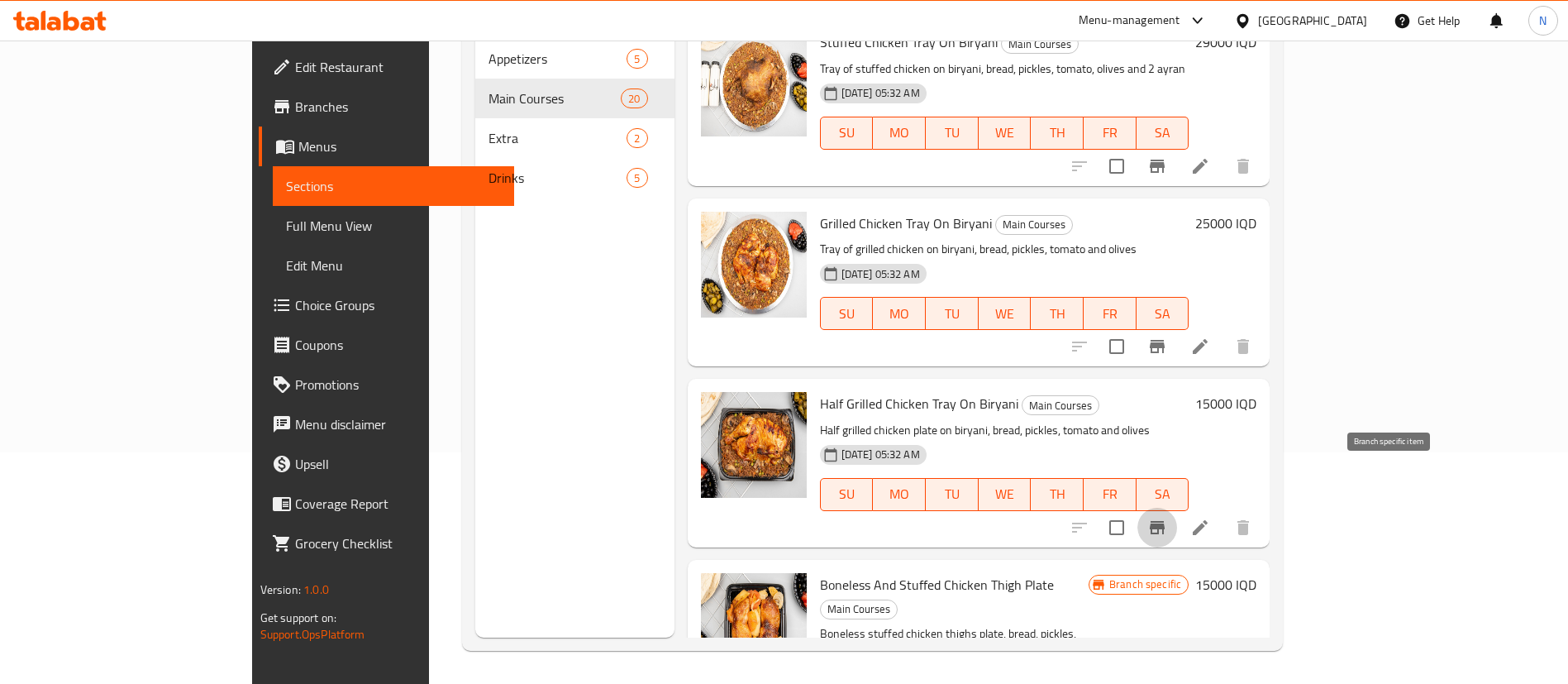
click at [1165, 520] on icon "Branch-specific-item" at bounding box center [1157, 527] width 15 height 13
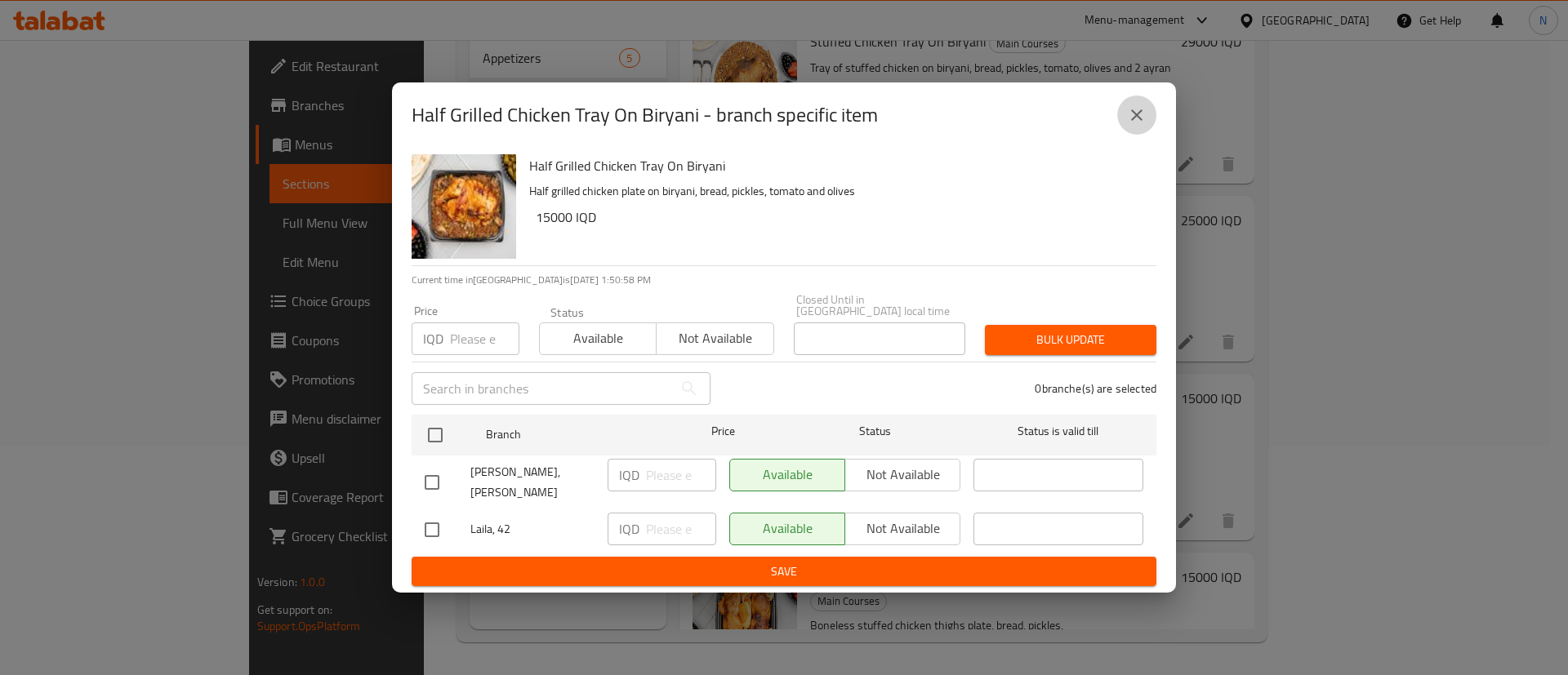
click at [1143, 125] on icon "close" at bounding box center [1136, 115] width 20 height 20
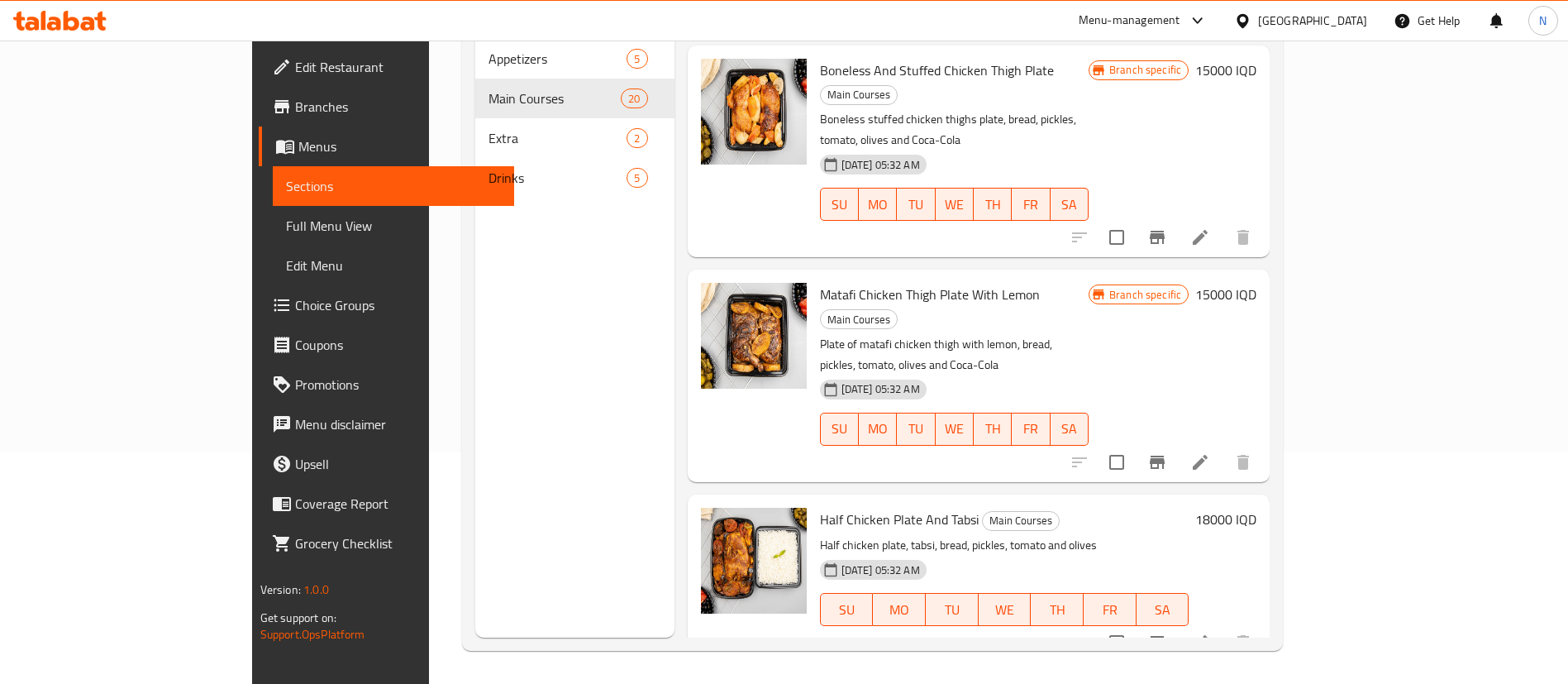
scroll to position [1207, 0]
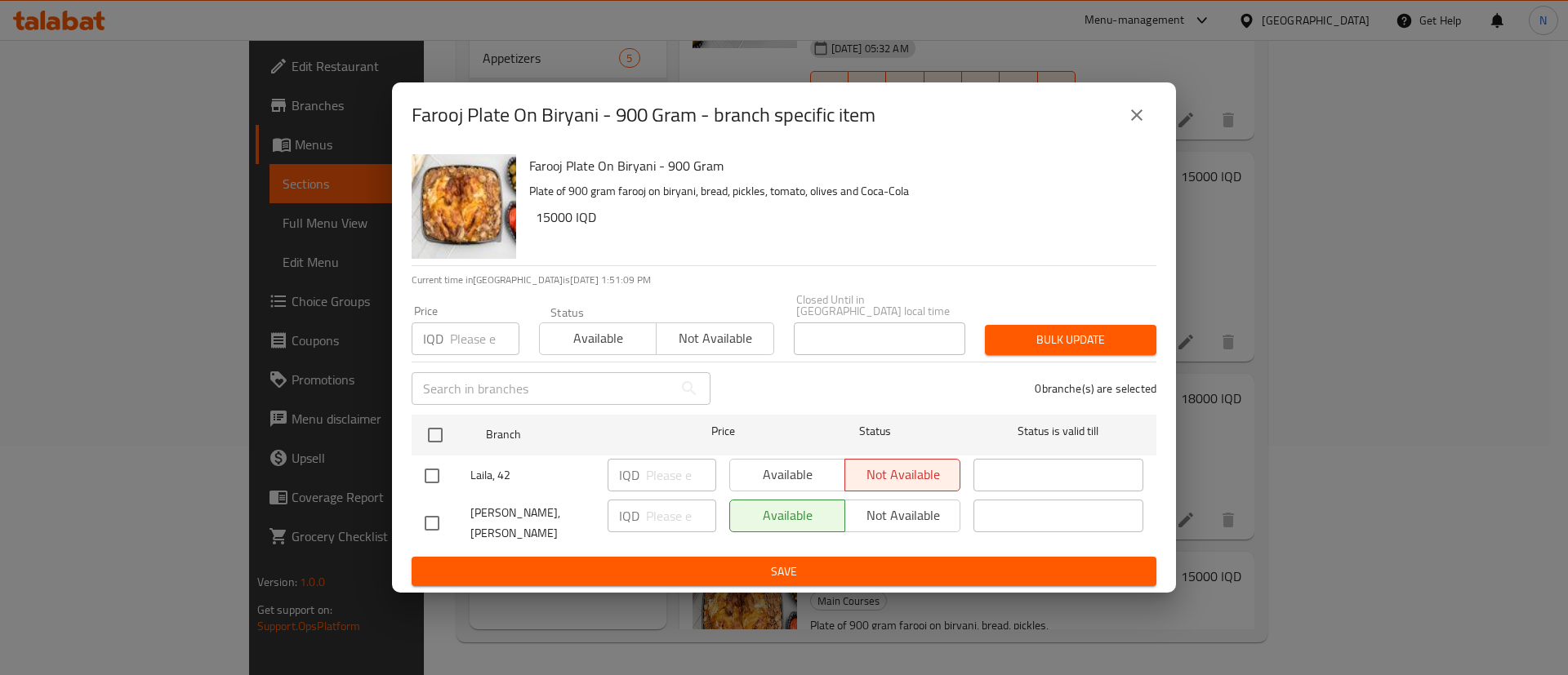
click at [766, 477] on div "Available Not available" at bounding box center [845, 475] width 231 height 33
click at [824, 471] on div "Available Not available" at bounding box center [845, 475] width 231 height 33
click at [430, 473] on input "checkbox" at bounding box center [432, 475] width 34 height 34
checkbox input "true"
click at [797, 481] on span "Available" at bounding box center [787, 474] width 102 height 23
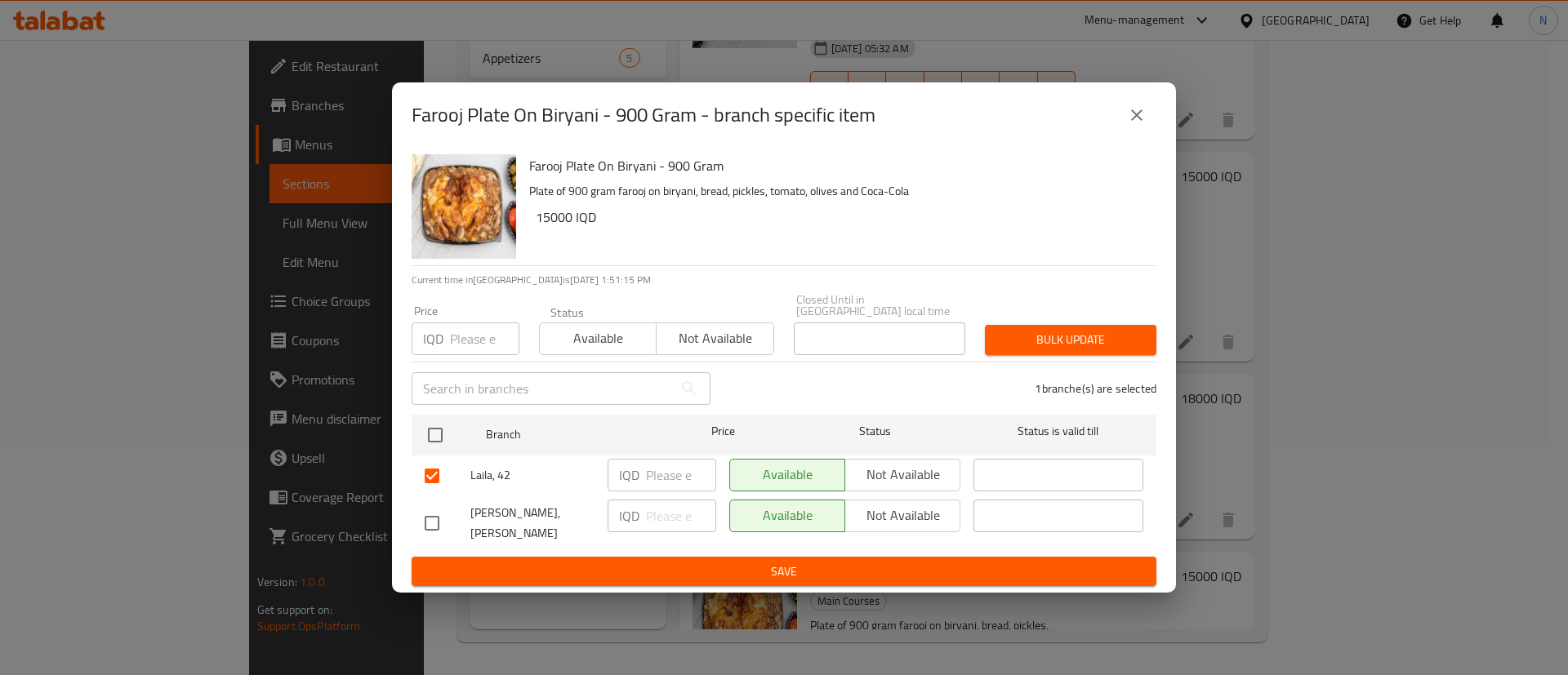
click at [784, 561] on span "Save" at bounding box center [784, 572] width 719 height 21
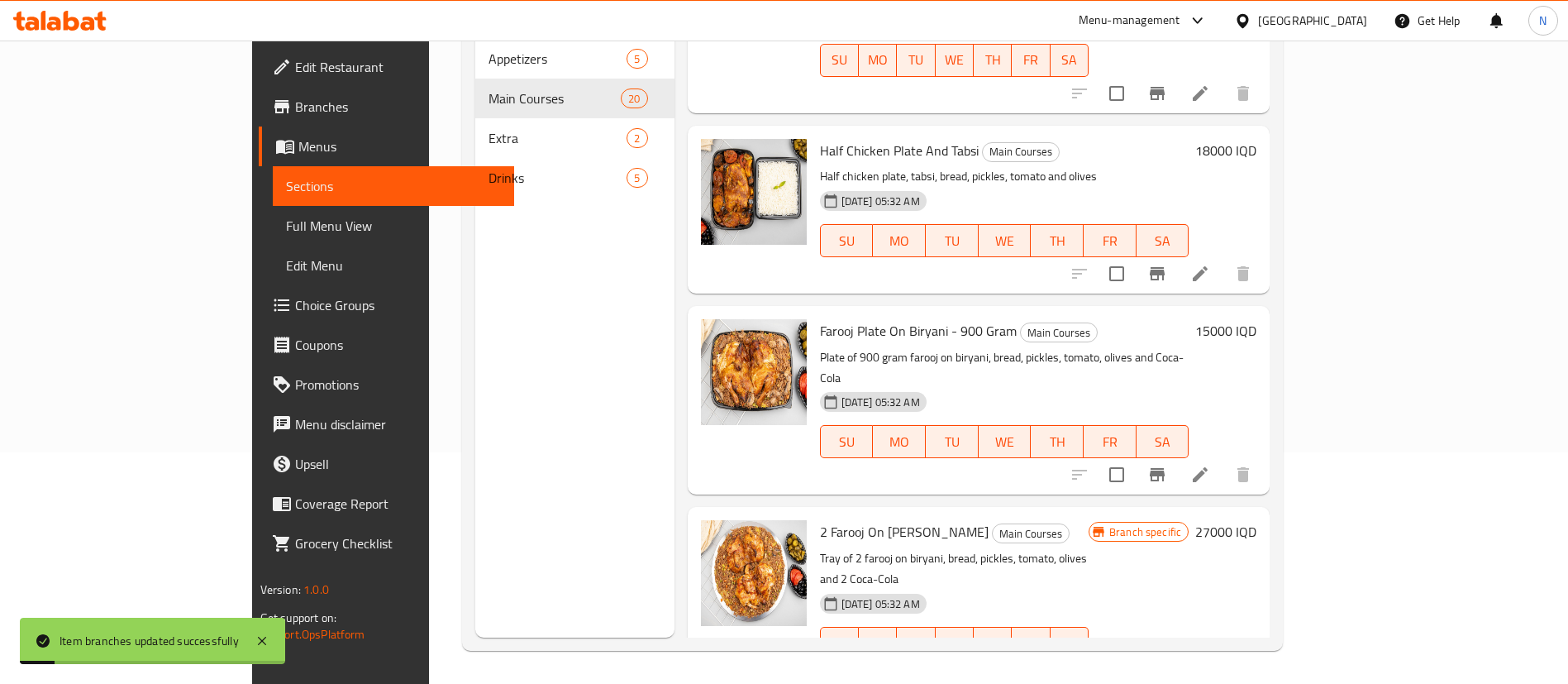
scroll to position [1461, 0]
click at [1165, 669] on icon "Branch-specific-item" at bounding box center [1157, 675] width 15 height 13
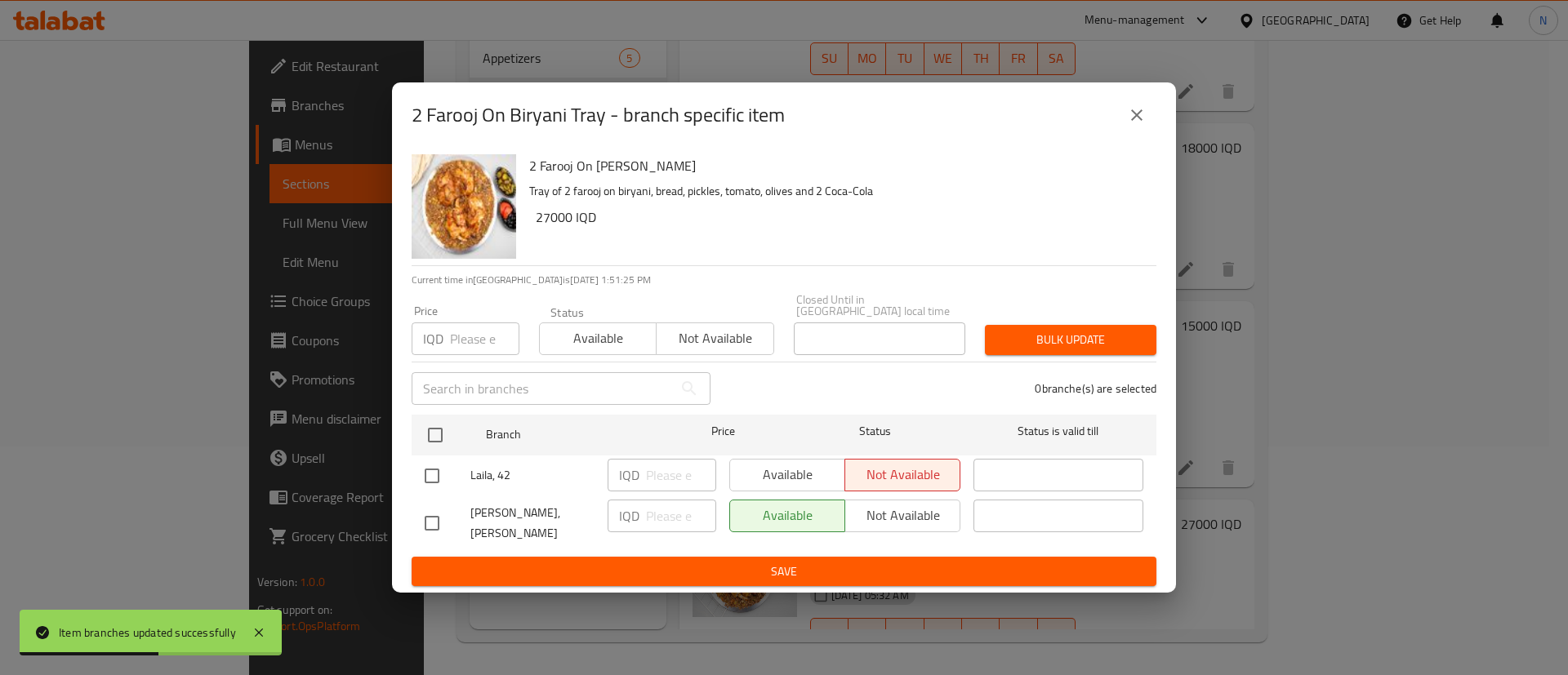
click at [434, 471] on input "checkbox" at bounding box center [432, 475] width 34 height 34
checkbox input "true"
click at [764, 475] on span "Available" at bounding box center [787, 474] width 102 height 23
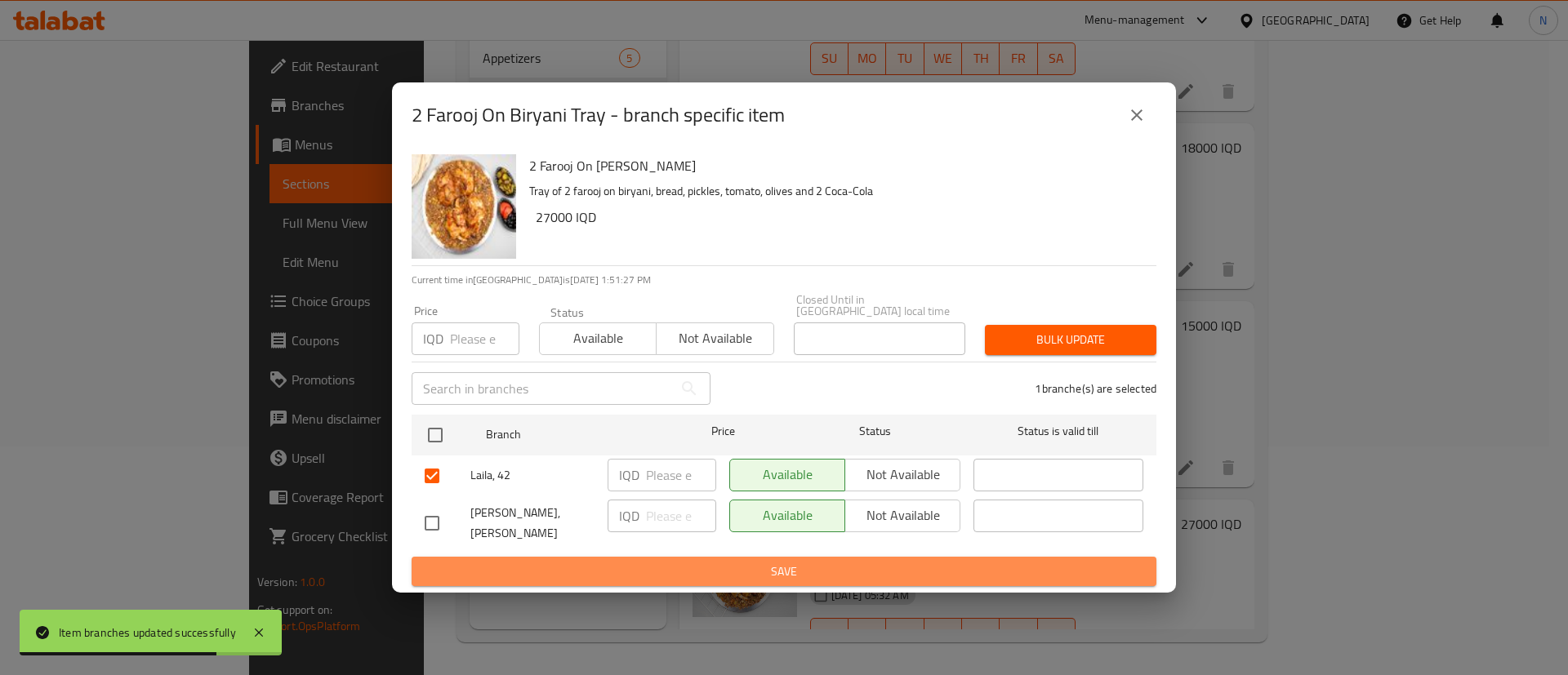
click at [764, 556] on button "Save" at bounding box center [784, 571] width 745 height 30
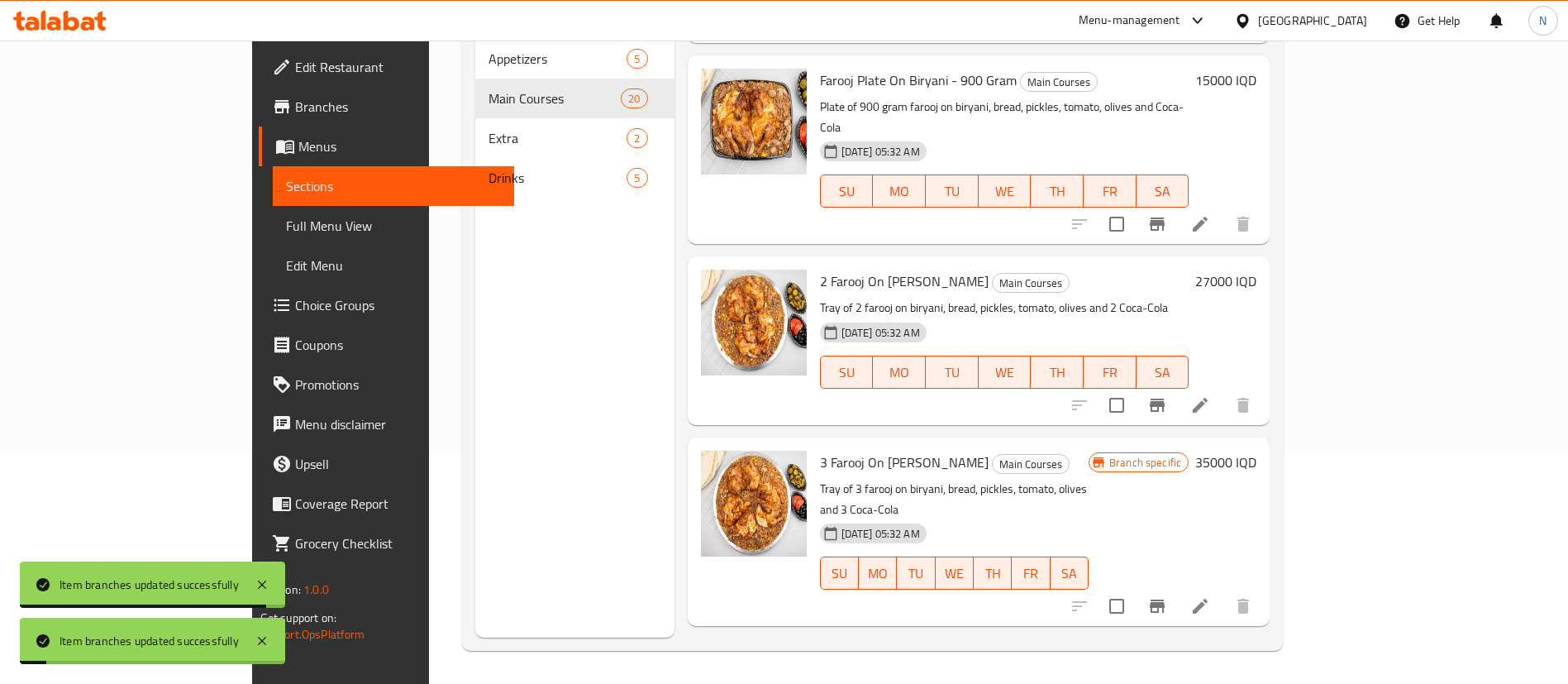
scroll to position [1712, 0]
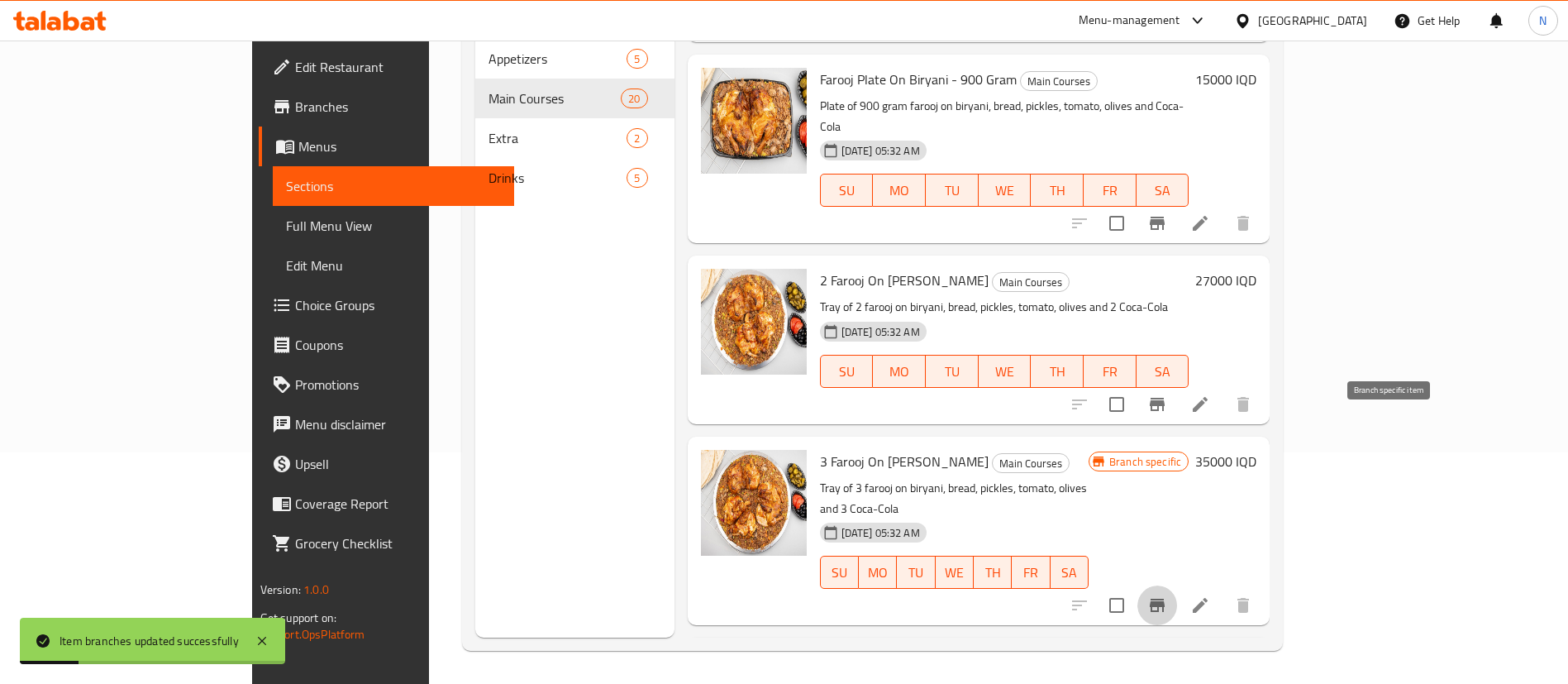
click at [1165, 599] on icon "Branch-specific-item" at bounding box center [1157, 605] width 15 height 13
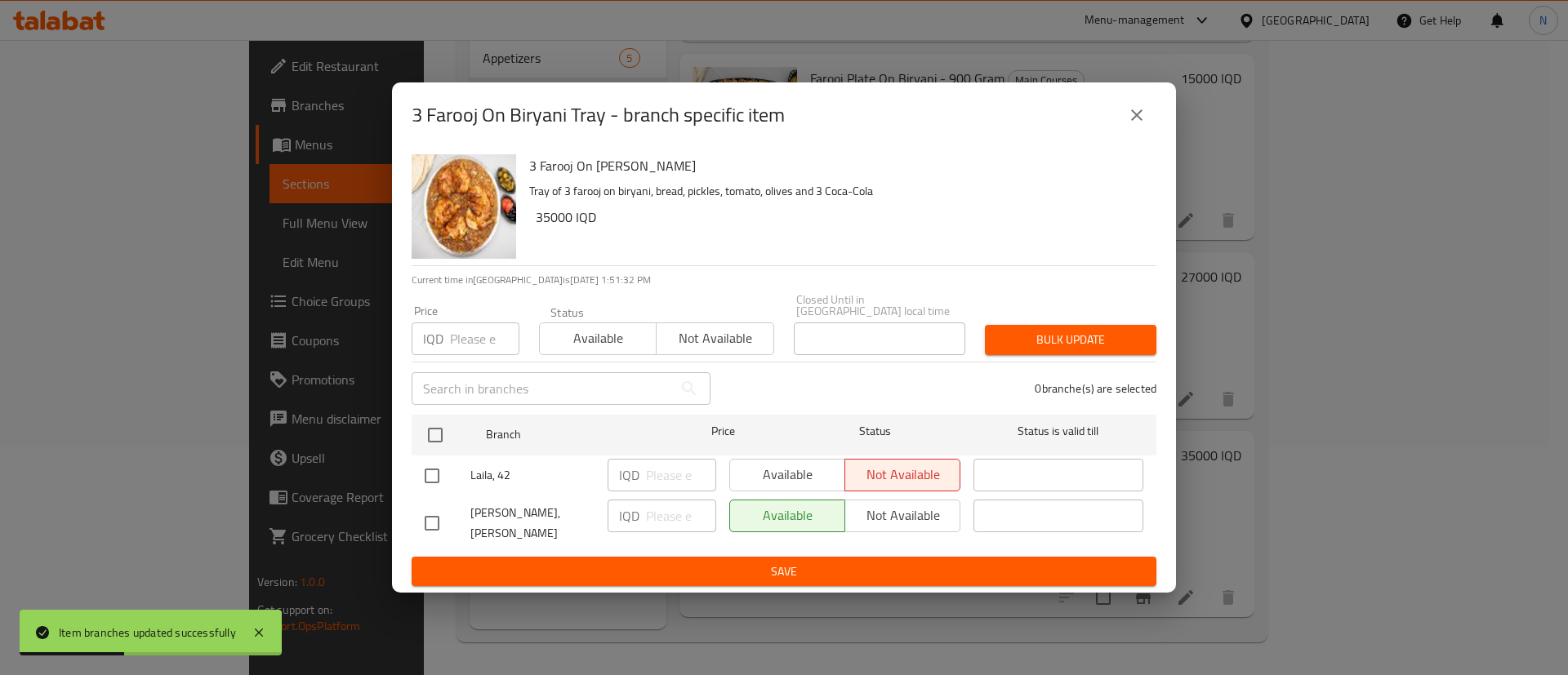
click at [426, 473] on input "checkbox" at bounding box center [432, 475] width 34 height 34
checkbox input "true"
click at [786, 473] on span "Available" at bounding box center [787, 474] width 102 height 23
click at [768, 563] on span "Save" at bounding box center [784, 572] width 719 height 21
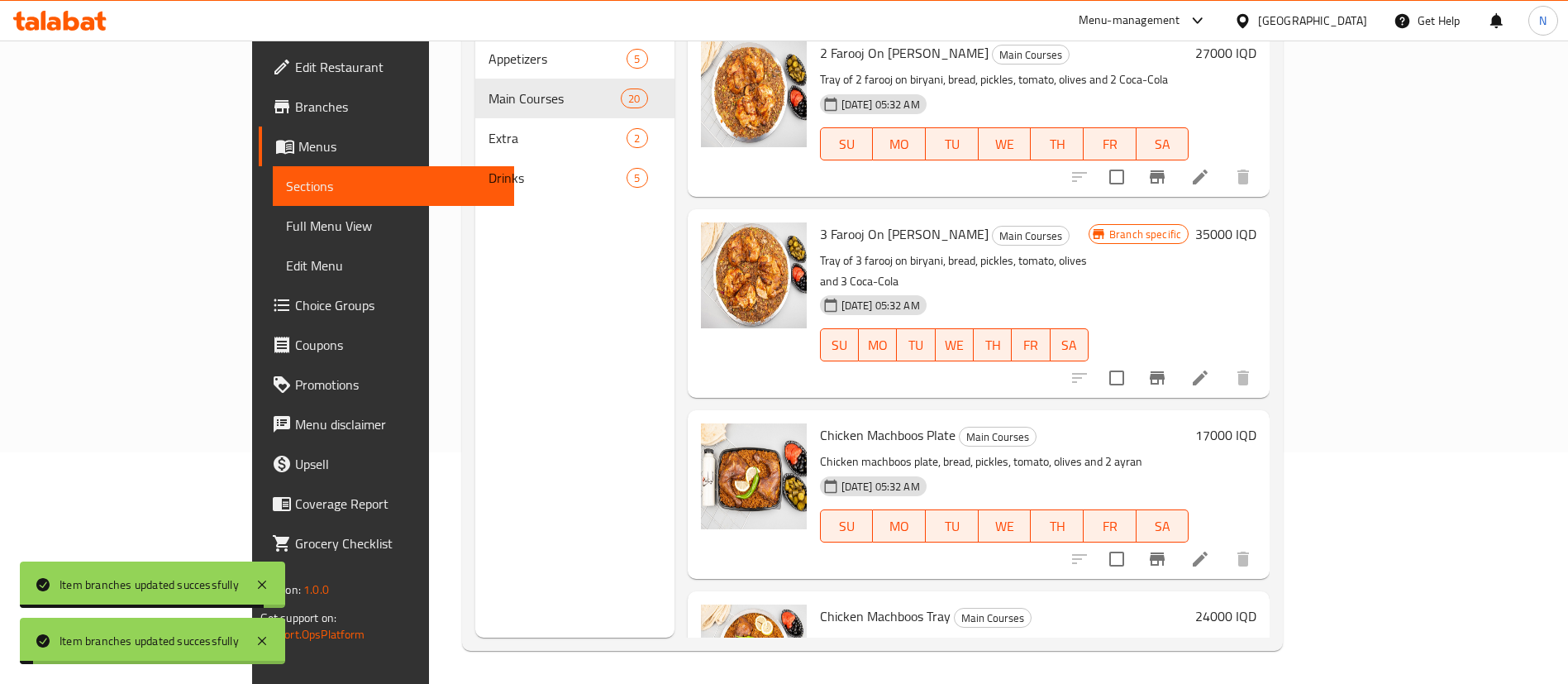
scroll to position [1939, 0]
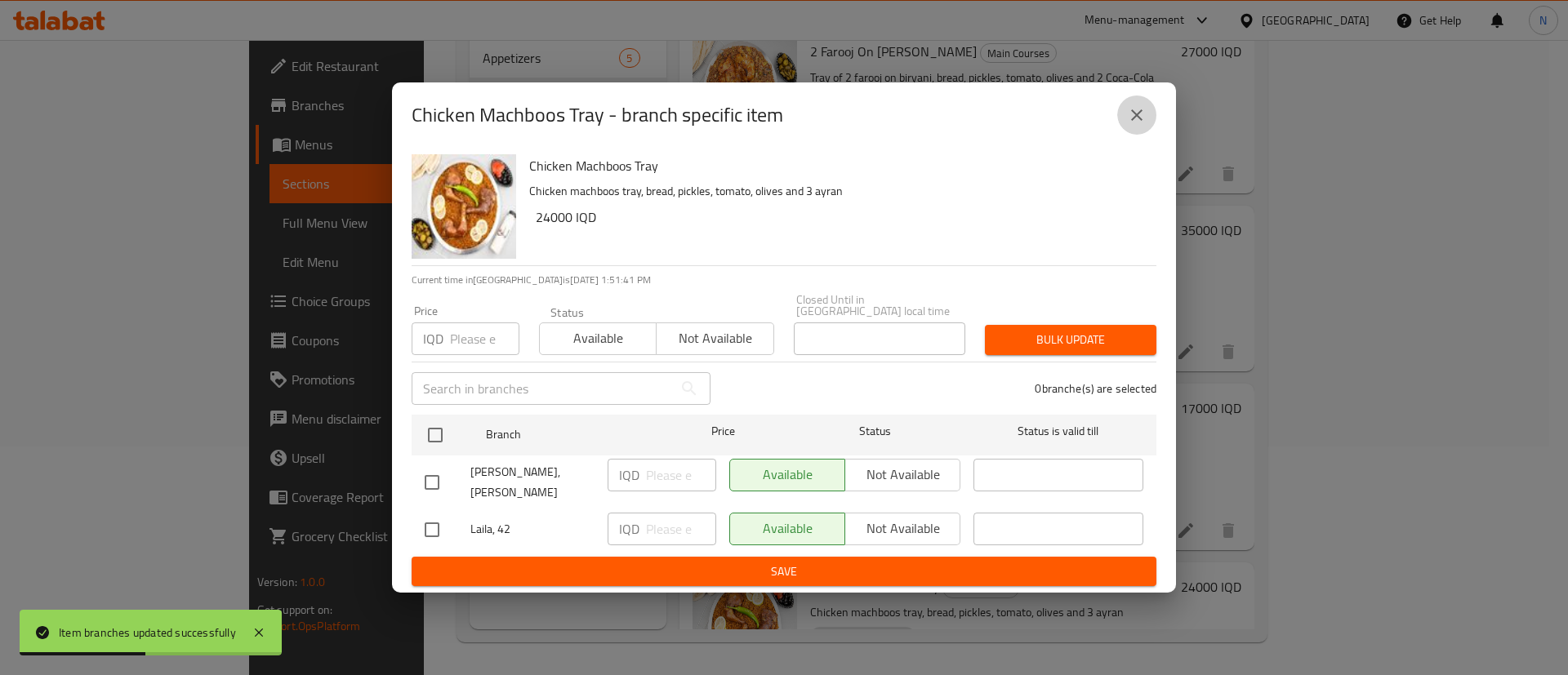
click at [1135, 121] on icon "close" at bounding box center [1136, 115] width 11 height 11
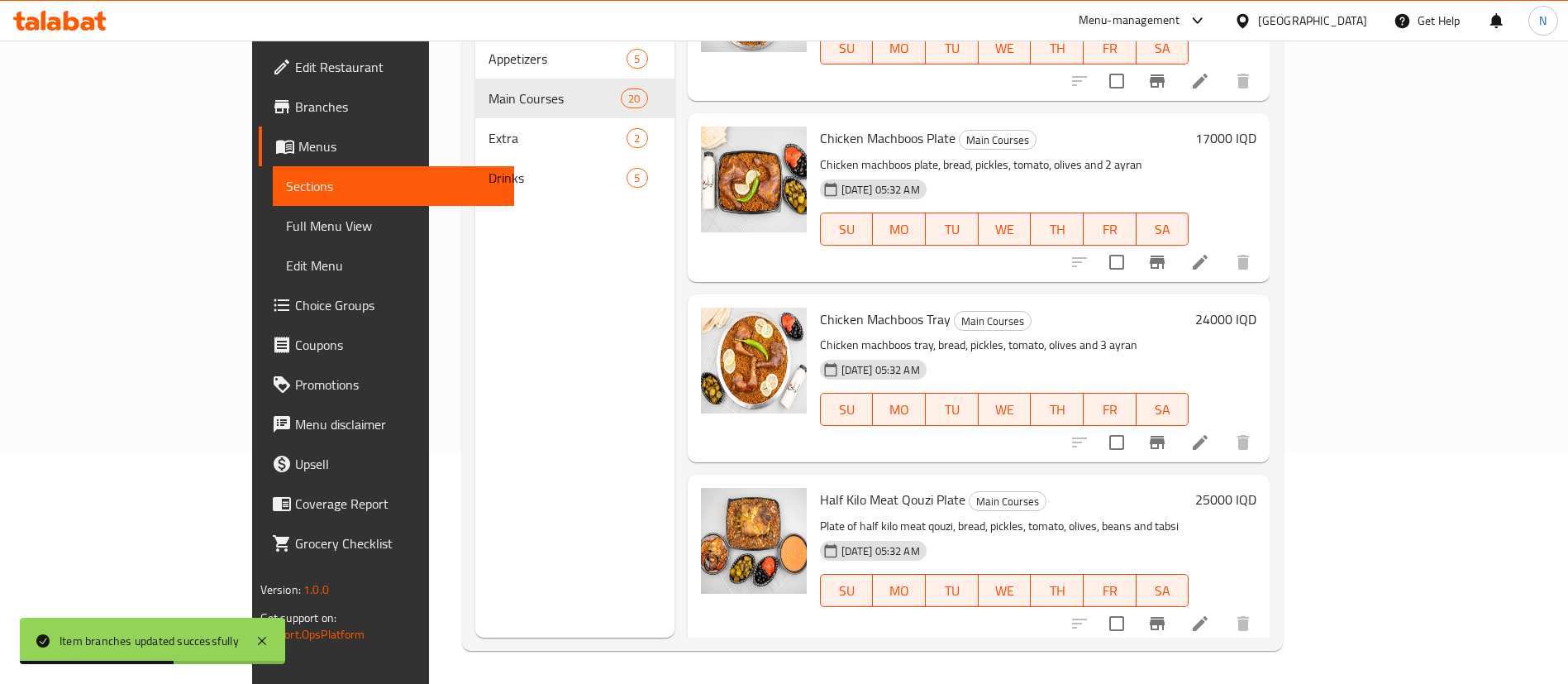
scroll to position [2219, 0]
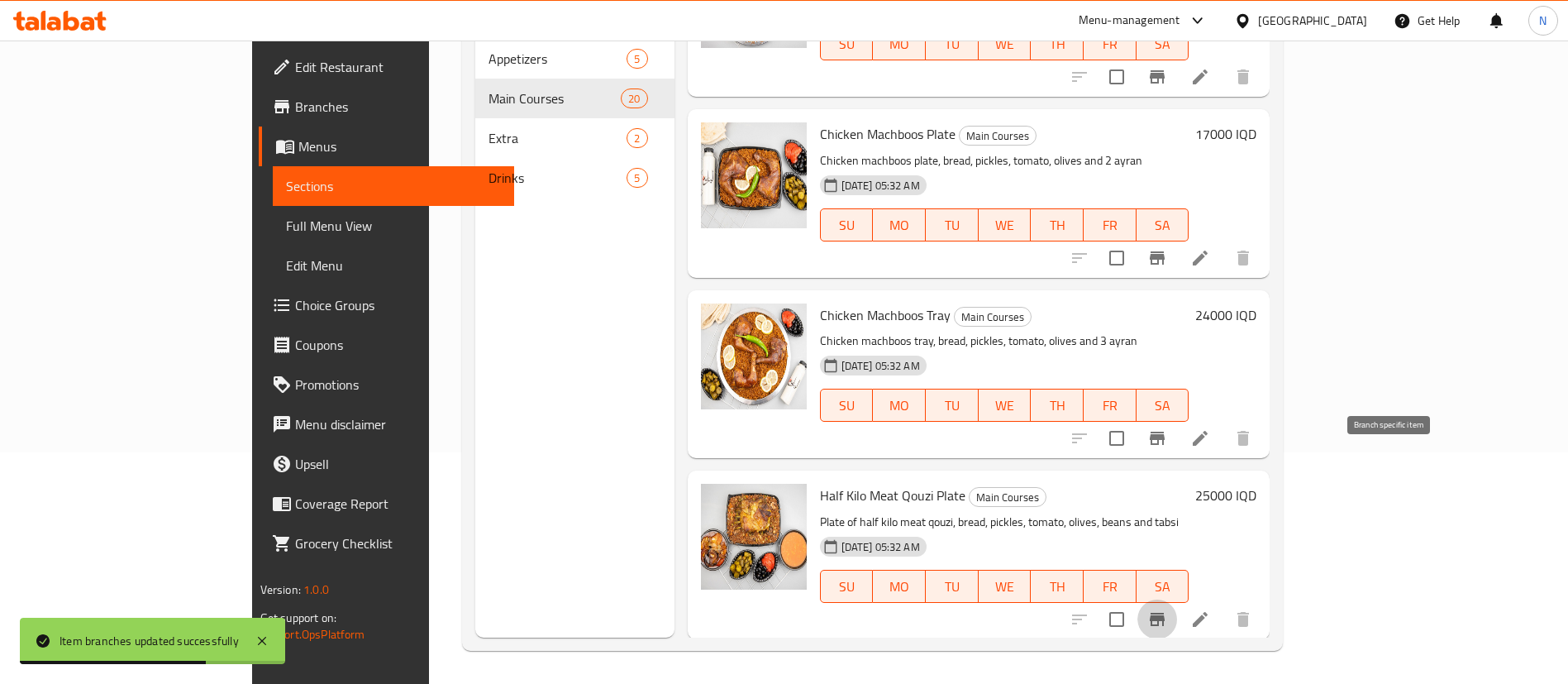
click at [1167, 609] on icon "Branch-specific-item" at bounding box center [1157, 619] width 20 height 20
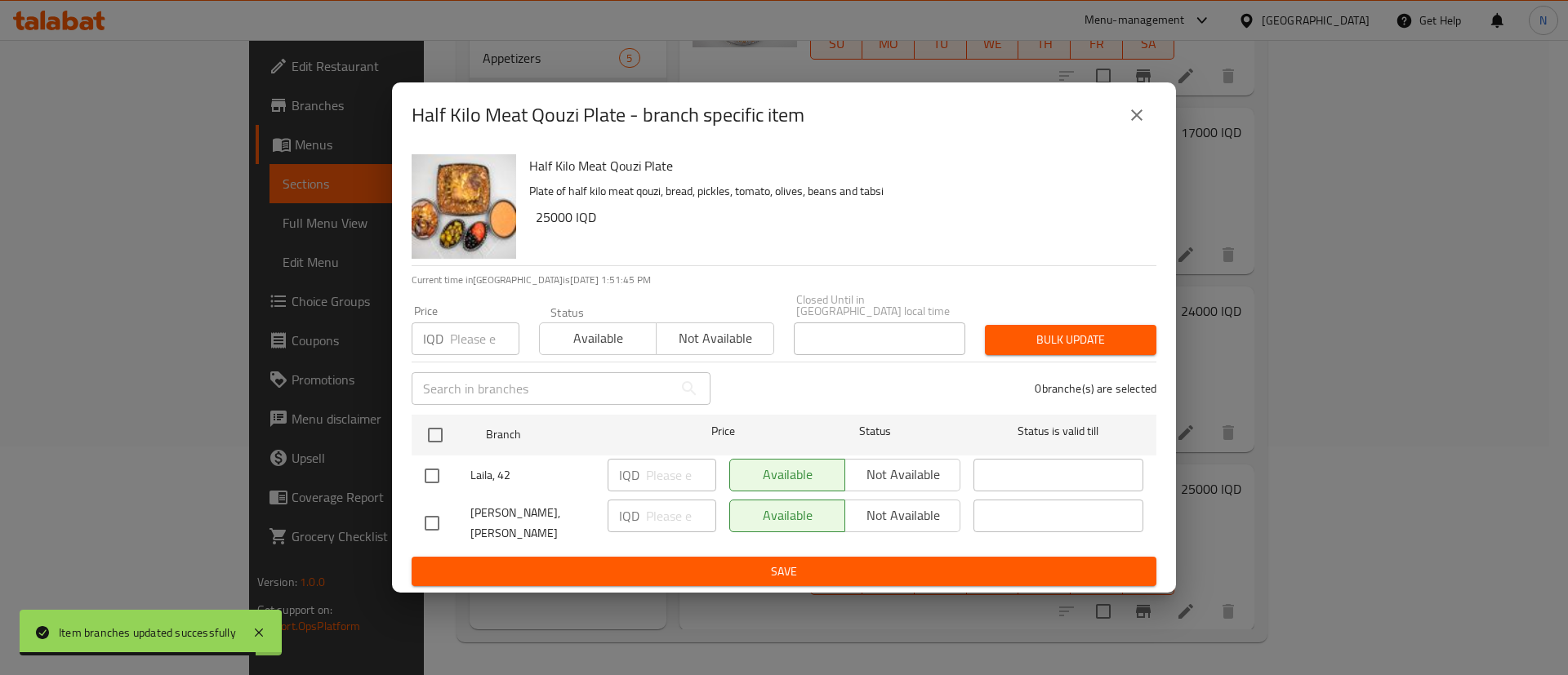
click at [1131, 121] on icon "close" at bounding box center [1136, 115] width 11 height 11
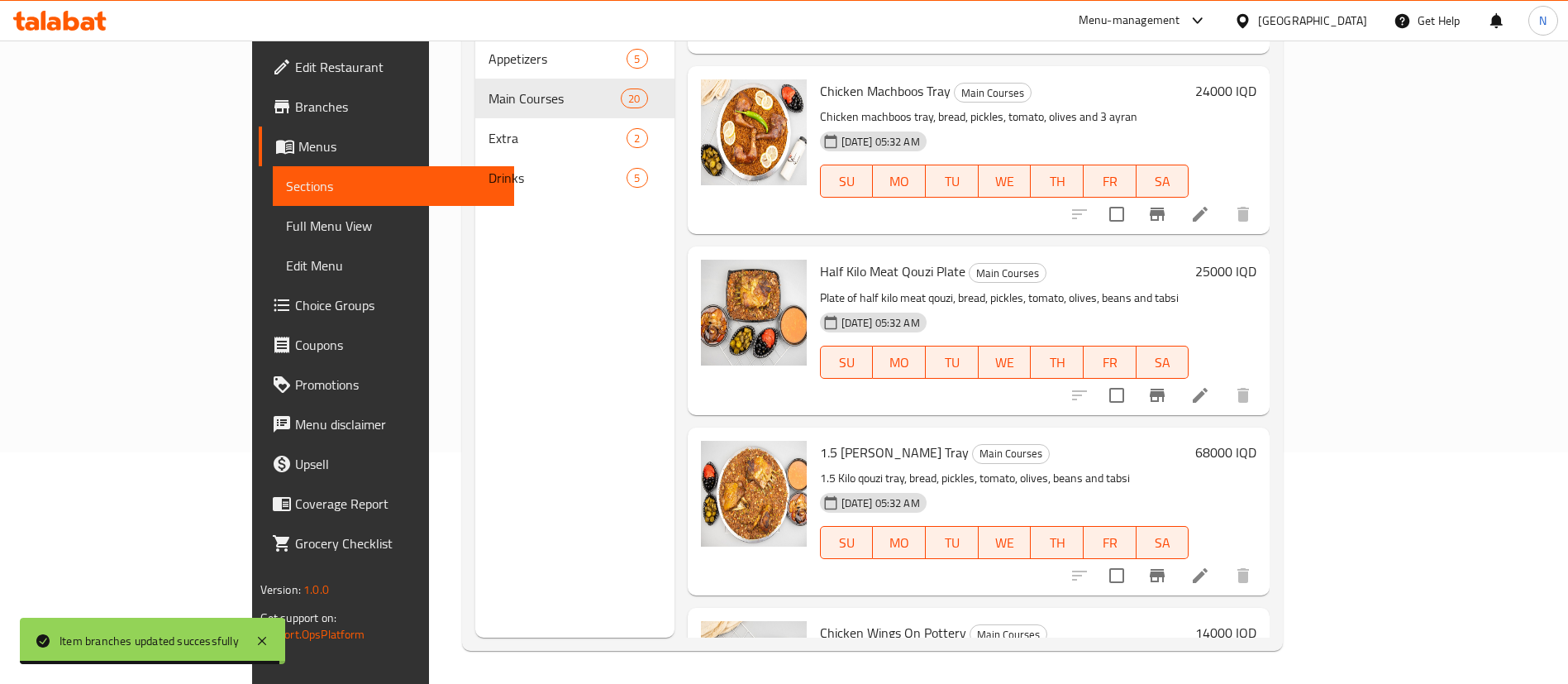
scroll to position [2559, 0]
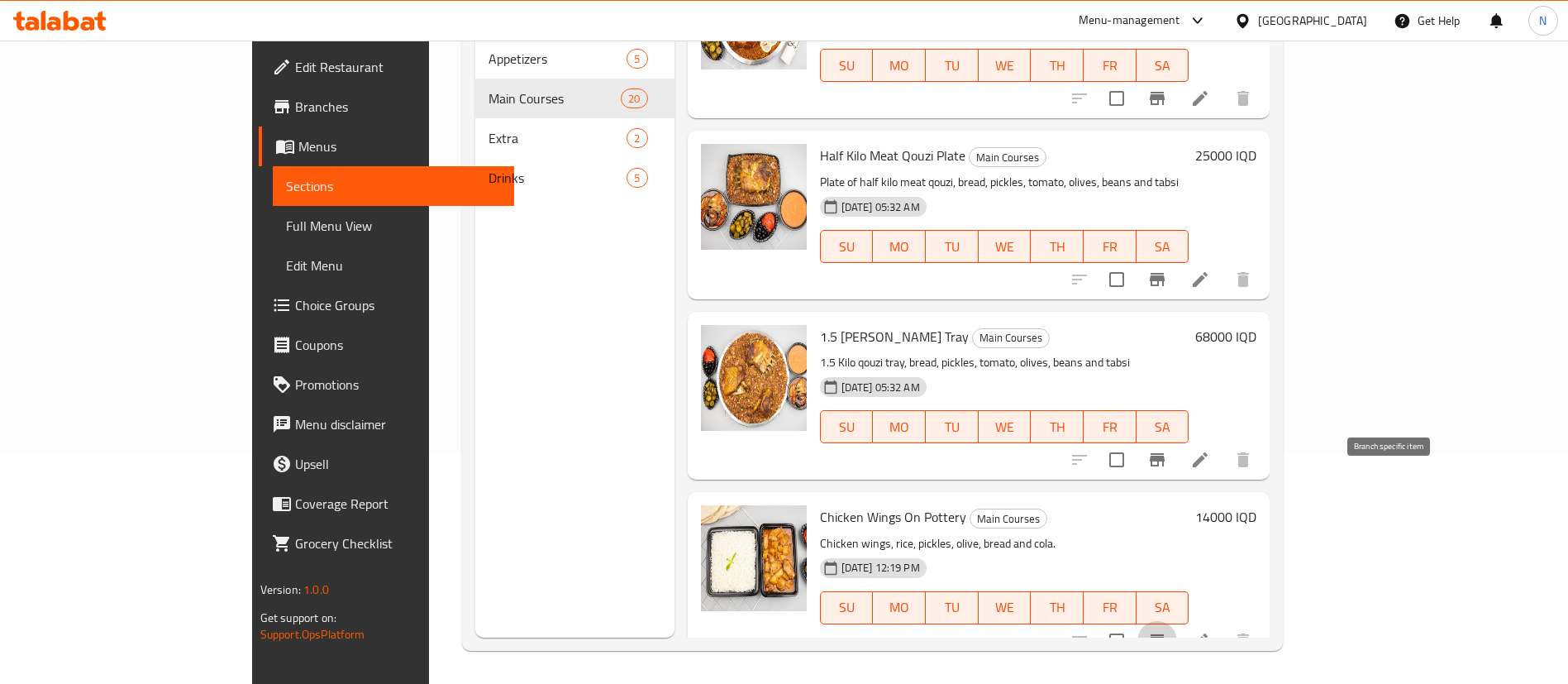
click at [1167, 631] on icon "Branch-specific-item" at bounding box center [1157, 641] width 20 height 20
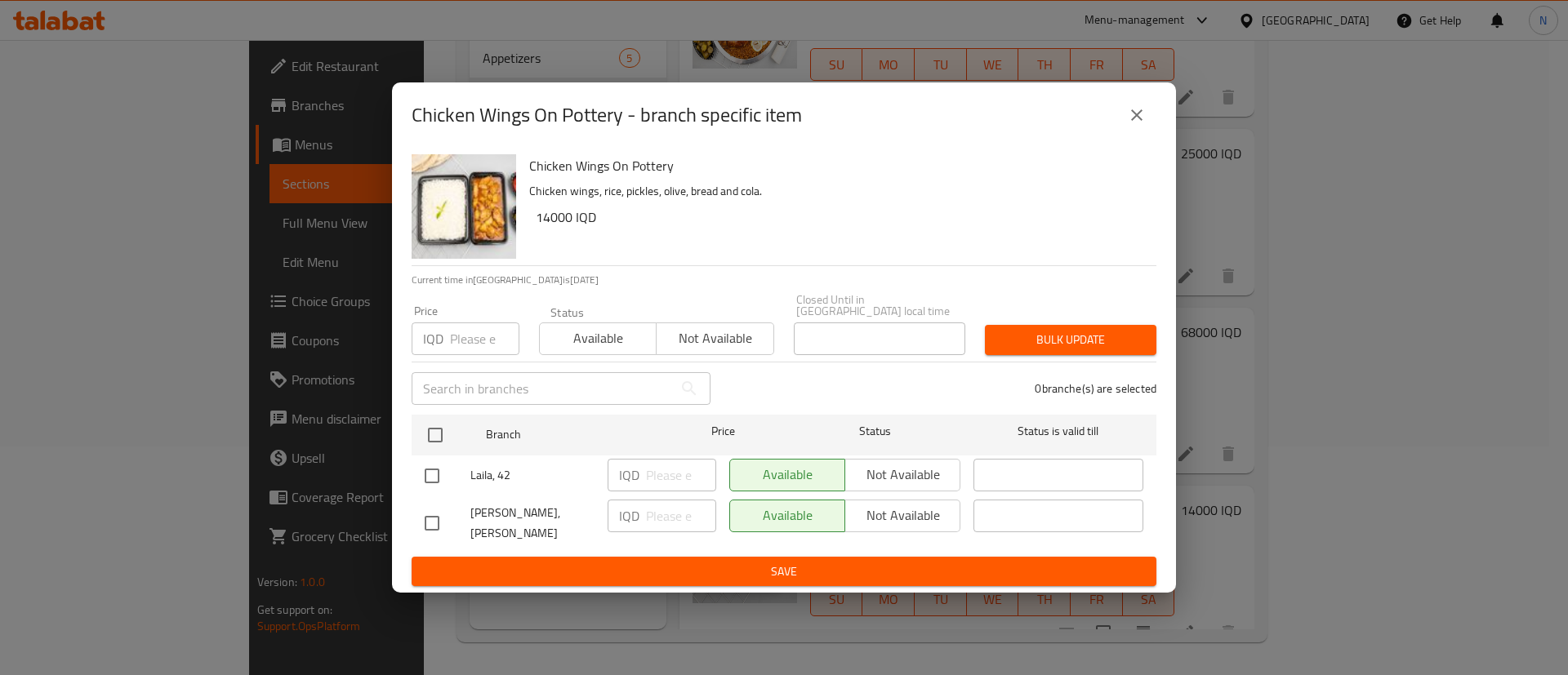
click at [1141, 116] on button "close" at bounding box center [1136, 115] width 39 height 39
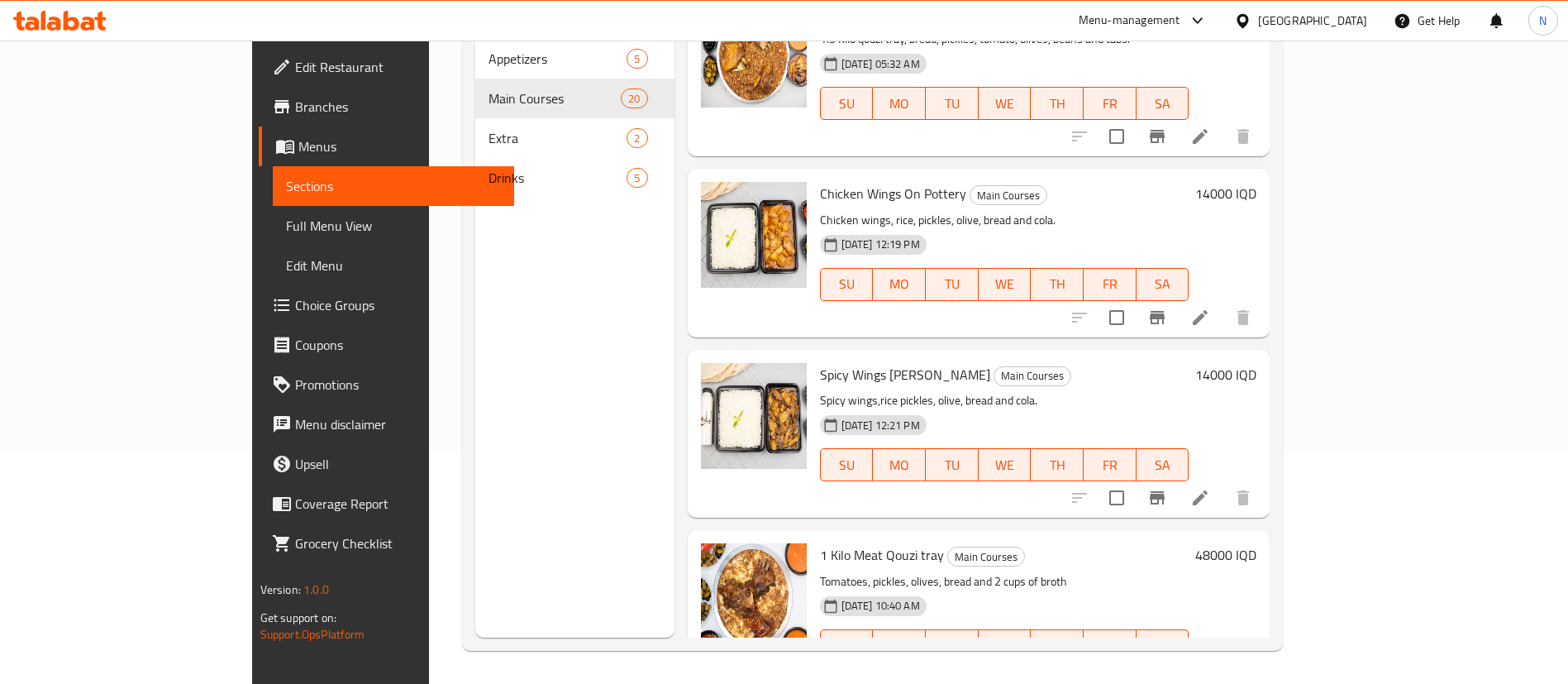
scroll to position [2884, 0]
click at [1167, 667] on icon "Branch-specific-item" at bounding box center [1157, 677] width 20 height 20
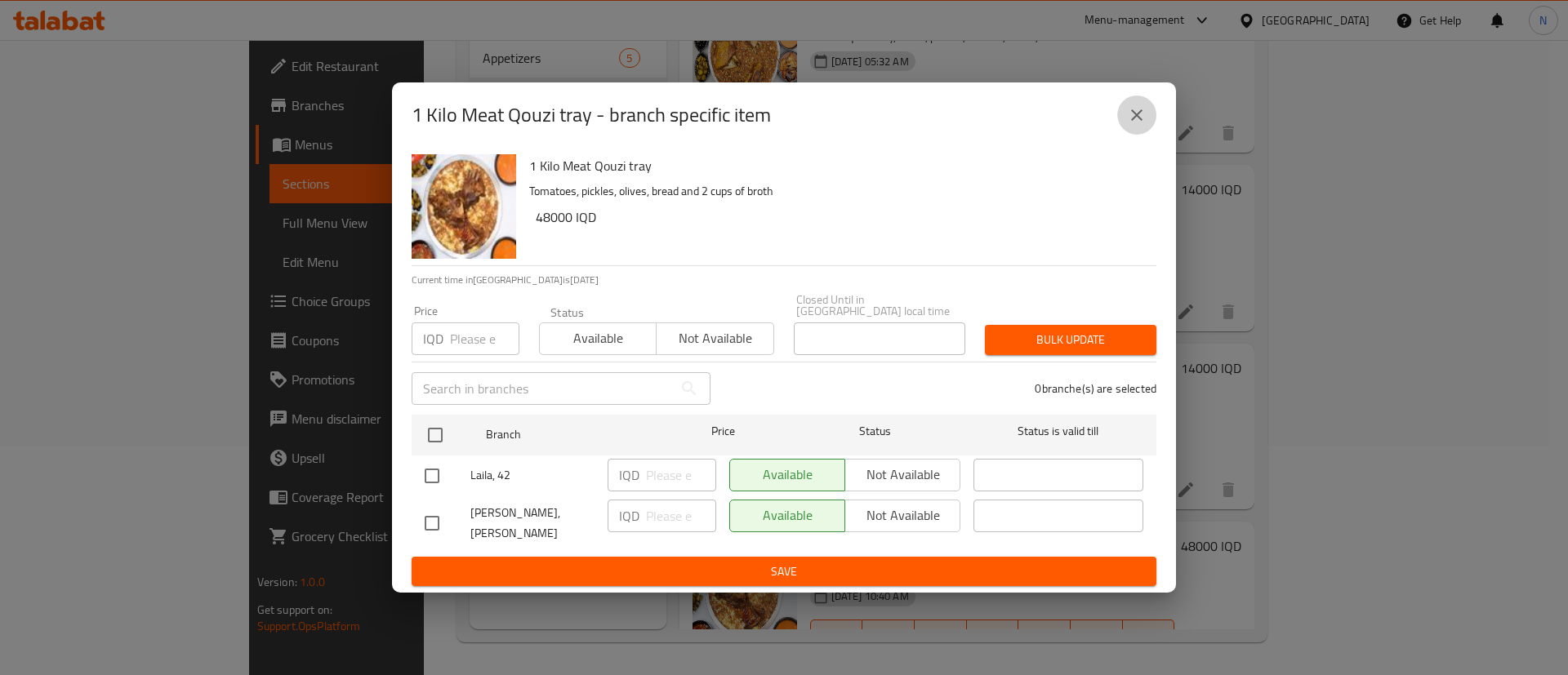
click at [1137, 115] on button "close" at bounding box center [1136, 115] width 39 height 39
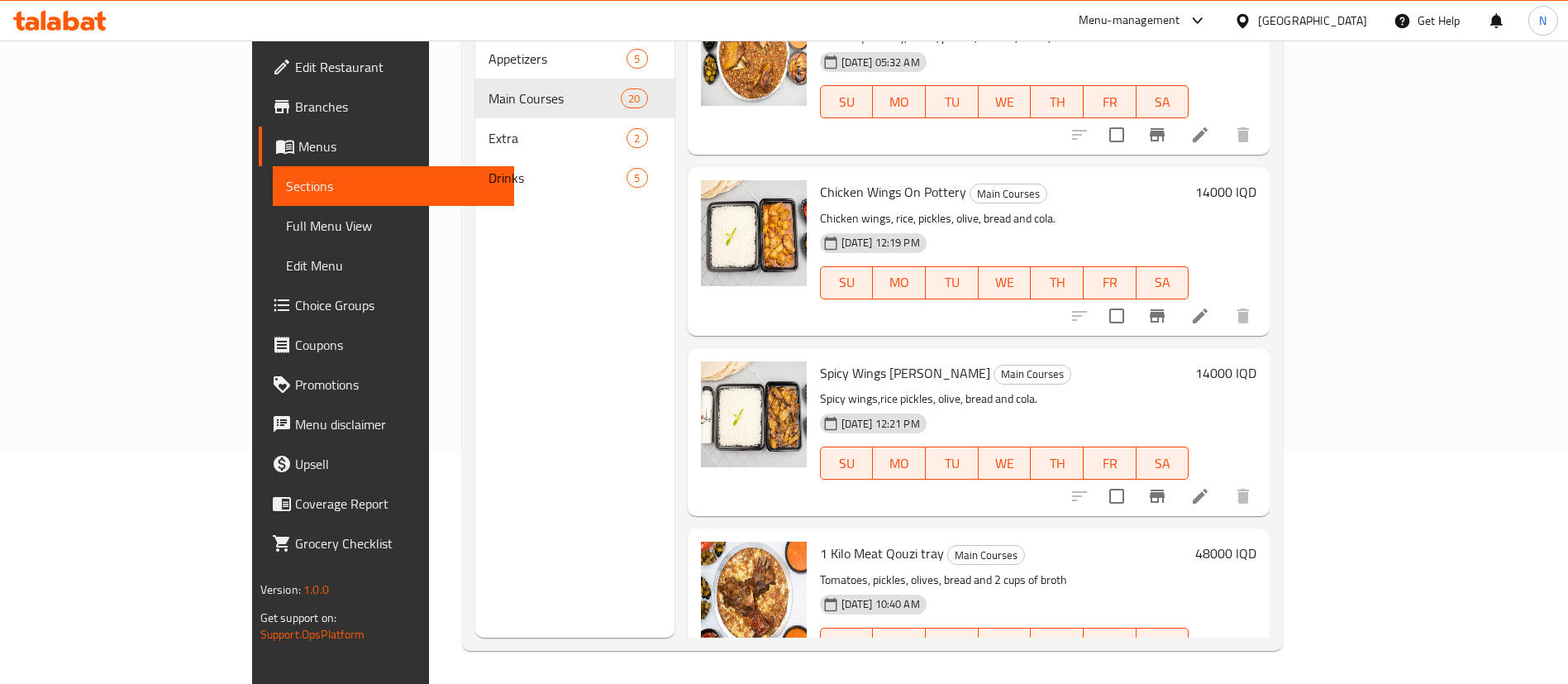
scroll to position [2970, 0]
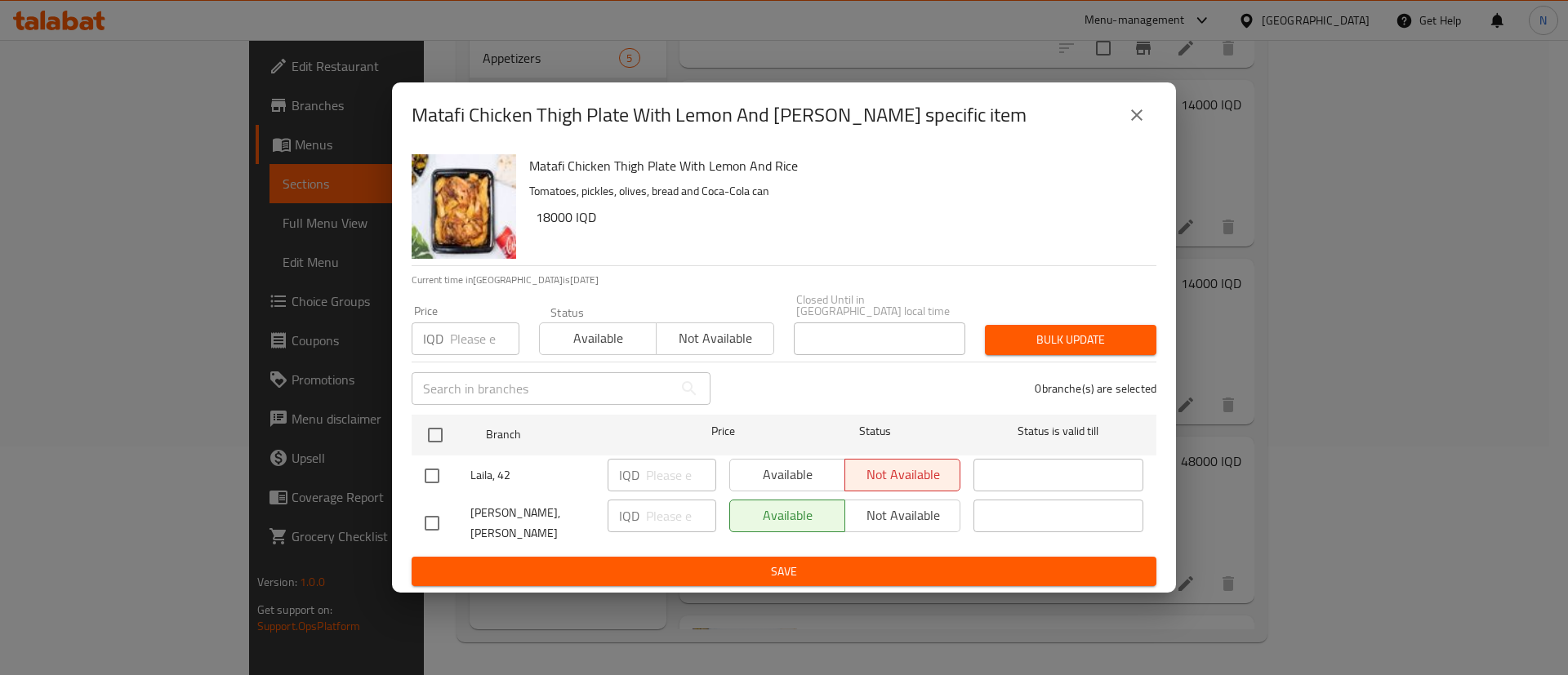
click at [748, 491] on div "Available Not available" at bounding box center [845, 475] width 231 height 33
click at [748, 475] on div "Available Not available" at bounding box center [845, 475] width 231 height 33
click at [437, 471] on input "checkbox" at bounding box center [432, 475] width 34 height 34
checkbox input "true"
click at [766, 474] on span "Available" at bounding box center [787, 474] width 102 height 23
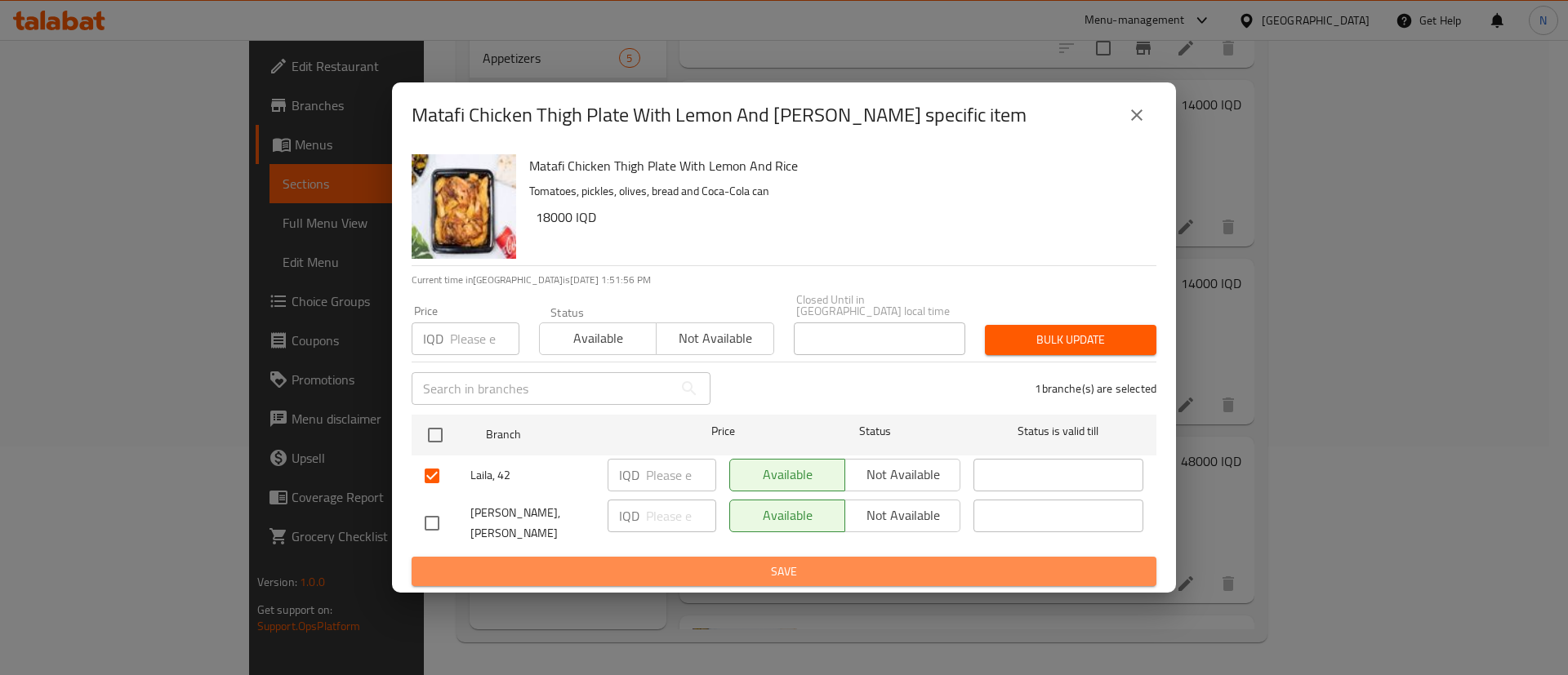
click at [766, 556] on button "Save" at bounding box center [784, 571] width 745 height 30
